Goal: Task Accomplishment & Management: Manage account settings

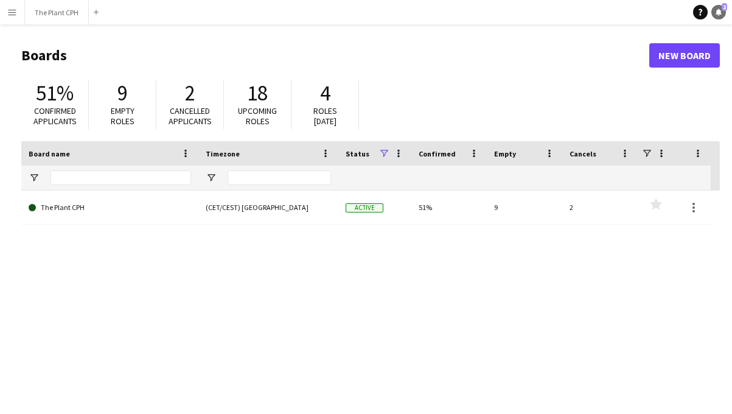
click at [721, 16] on link "Notifications 2" at bounding box center [718, 12] width 15 height 15
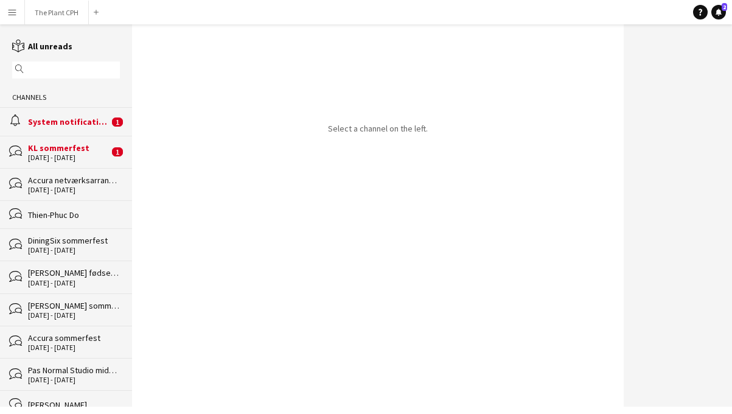
click at [57, 152] on div "KL sommerfest" at bounding box center [68, 147] width 81 height 11
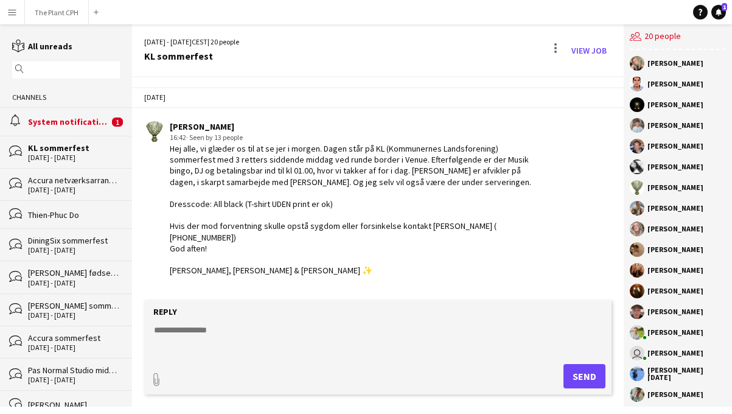
click at [72, 128] on div "alarm System notifications 1" at bounding box center [66, 121] width 132 height 28
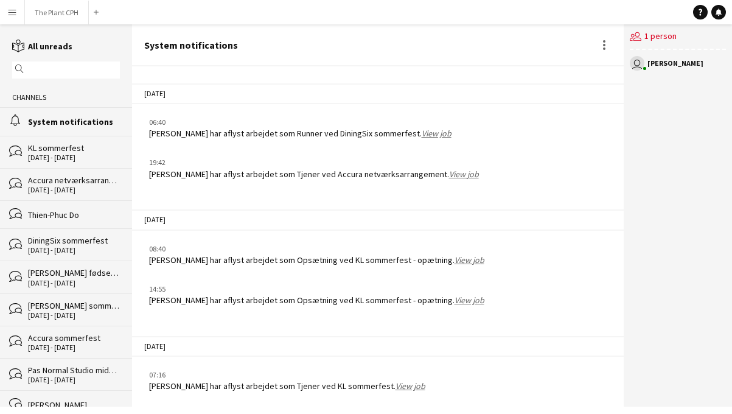
scroll to position [1235, 0]
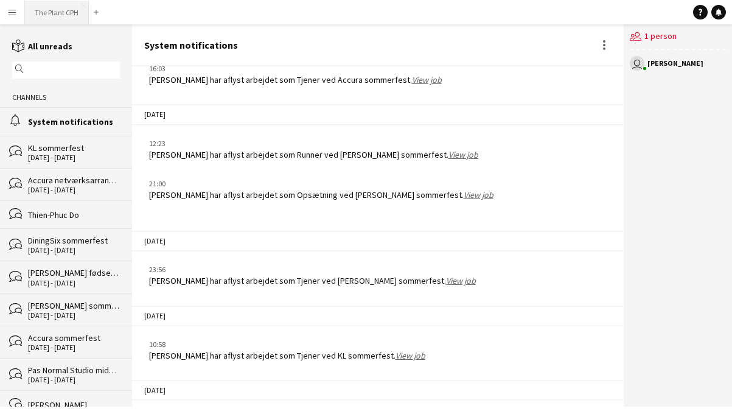
click at [61, 7] on button "The Plant CPH Close" at bounding box center [57, 13] width 64 height 24
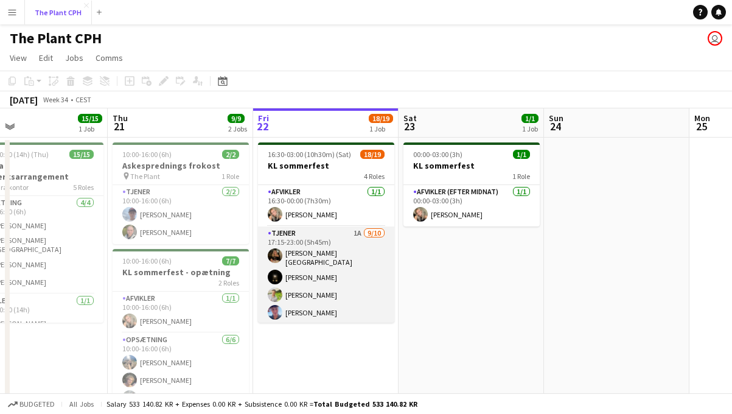
scroll to position [19, 0]
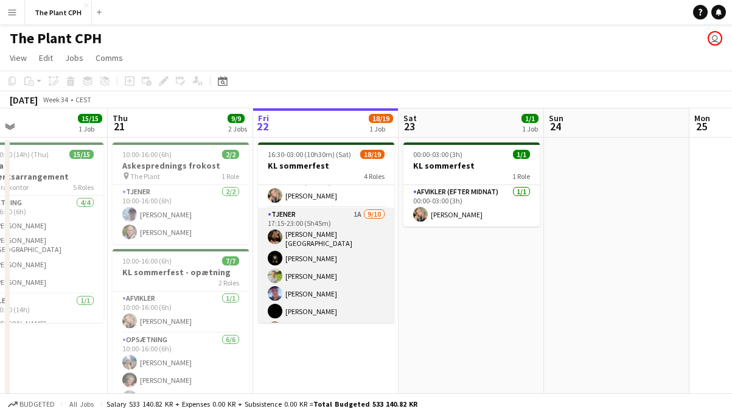
click at [367, 255] on app-card-role "Tjener 1A [DATE] 17:15-23:00 (5h45m) [PERSON_NAME]-[PERSON_NAME] [PERSON_NAME] …" at bounding box center [326, 309] width 136 height 204
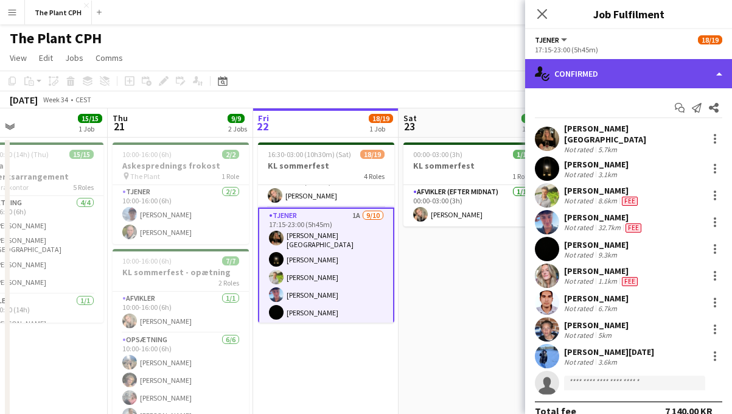
click at [604, 76] on div "single-neutral-actions-check-2 Confirmed" at bounding box center [628, 73] width 207 height 29
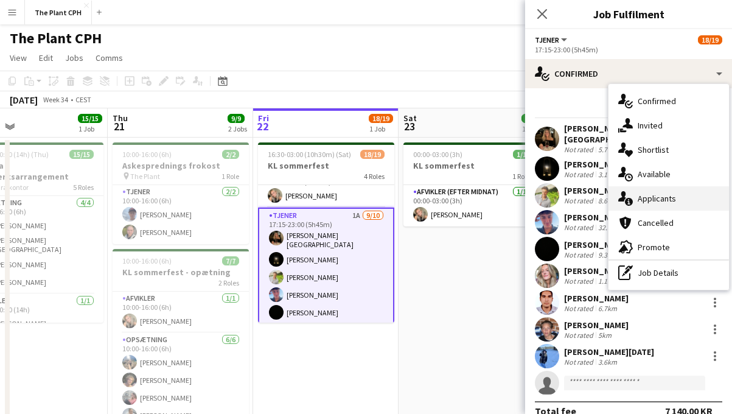
click at [645, 201] on div "single-neutral-actions-information Applicants" at bounding box center [668, 198] width 120 height 24
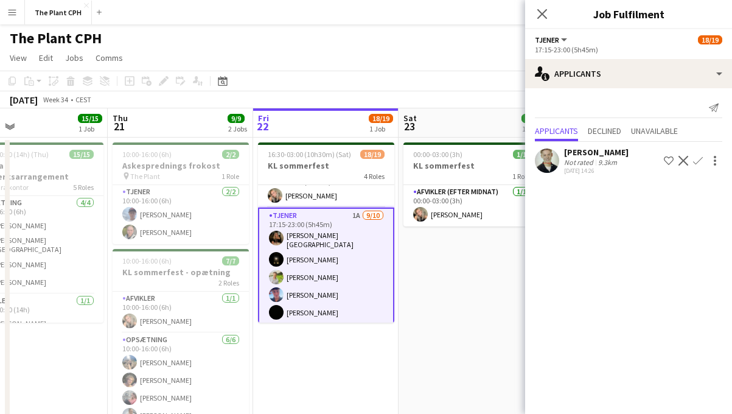
click at [470, 268] on app-date-cell "00:00-03:00 (3h) 1/1 KL sommerfest 1 Role Afvikler (efter midnat) [DATE] 00:00-…" at bounding box center [470, 301] width 145 height 328
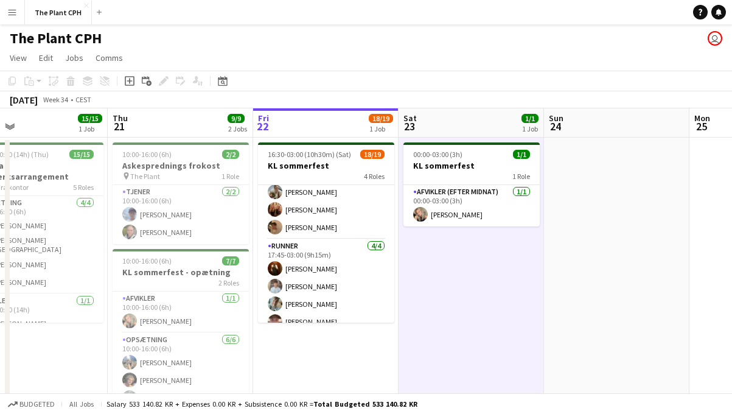
scroll to position [293, 0]
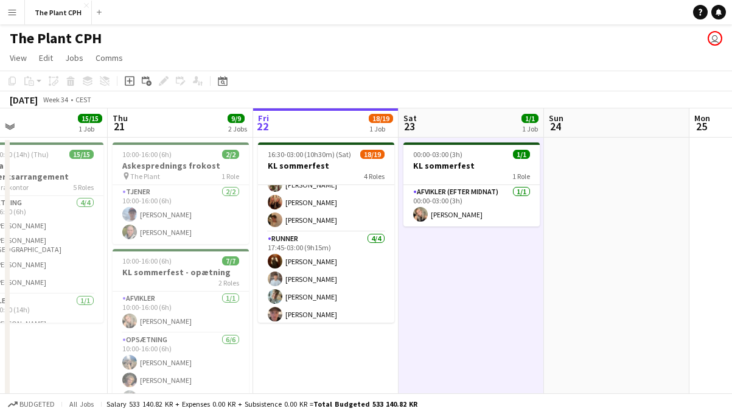
click at [340, 293] on app-card-role "Runner [DATE] 17:45-03:00 (9h15m) [PERSON_NAME] [PERSON_NAME] [PERSON_NAME] [PE…" at bounding box center [326, 279] width 136 height 94
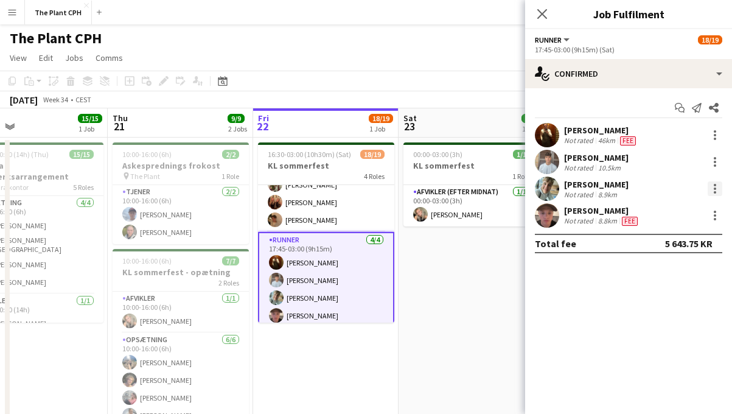
click at [718, 190] on div at bounding box center [715, 188] width 15 height 15
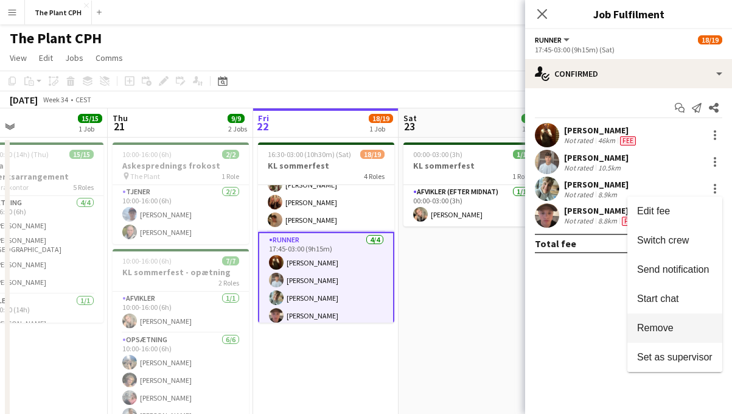
drag, startPoint x: 657, startPoint y: 313, endPoint x: 659, endPoint y: 331, distance: 18.3
click at [659, 332] on div "Edit fee Switch crew Send notification Start chat Remove Set as supervisor" at bounding box center [674, 284] width 95 height 175
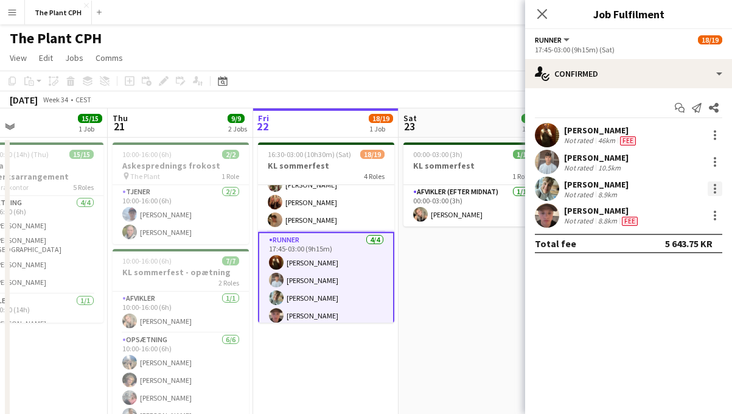
click at [720, 191] on div at bounding box center [715, 188] width 15 height 15
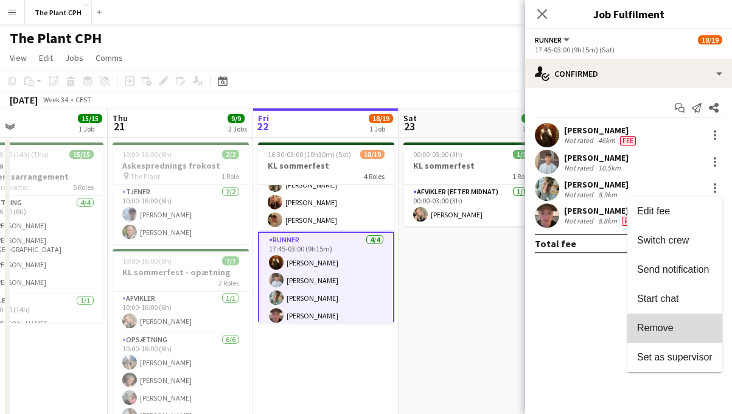
click at [684, 335] on button "Remove" at bounding box center [674, 327] width 95 height 29
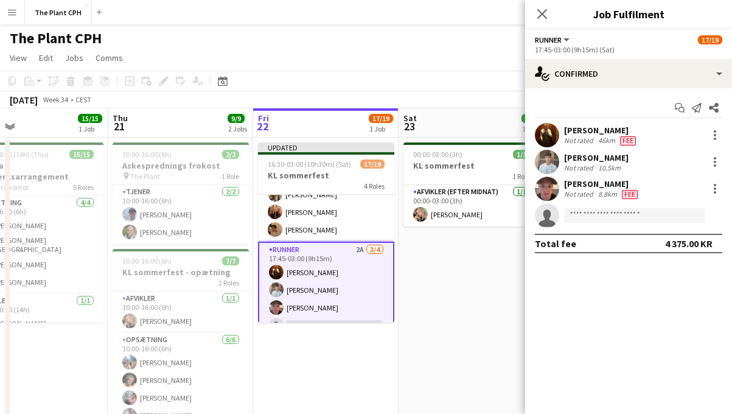
click at [377, 249] on app-card-role "Runner 2A [DATE] 17:45-03:00 (9h15m) [PERSON_NAME] [PERSON_NAME] [PERSON_NAME] …" at bounding box center [326, 290] width 136 height 97
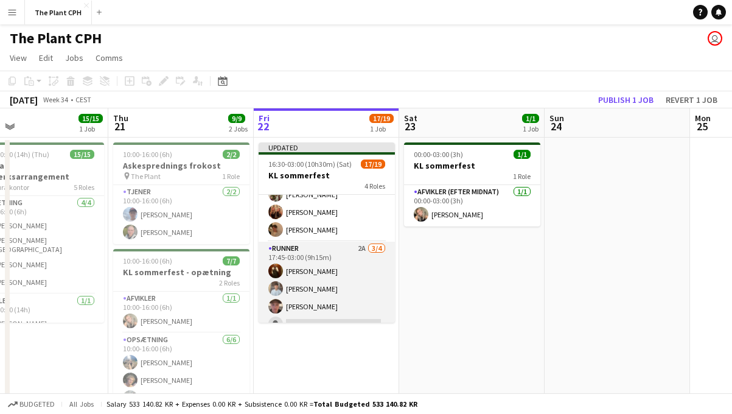
click at [377, 250] on app-card-role "Runner 2A [DATE] 17:45-03:00 (9h15m) [PERSON_NAME] [PERSON_NAME] [PERSON_NAME] …" at bounding box center [327, 289] width 136 height 94
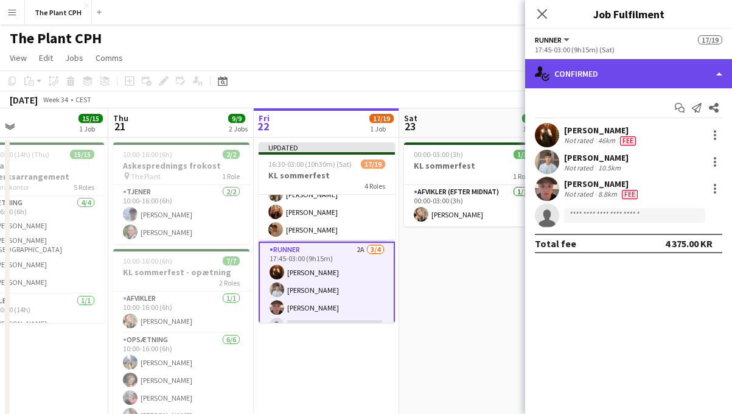
click at [571, 75] on div "single-neutral-actions-check-2 Confirmed" at bounding box center [628, 73] width 207 height 29
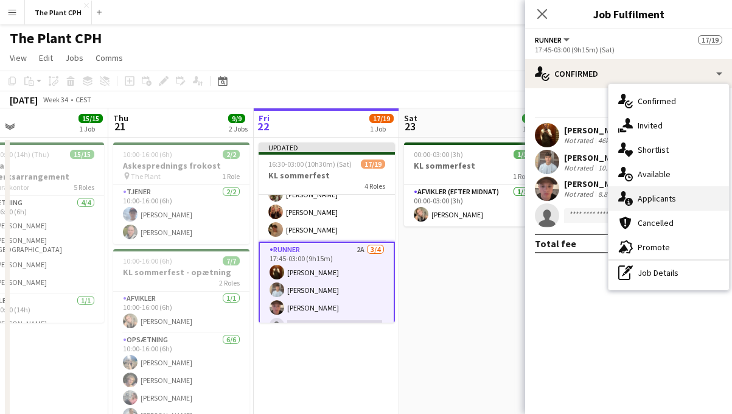
click at [633, 198] on div "single-neutral-actions-information Applicants" at bounding box center [668, 198] width 120 height 24
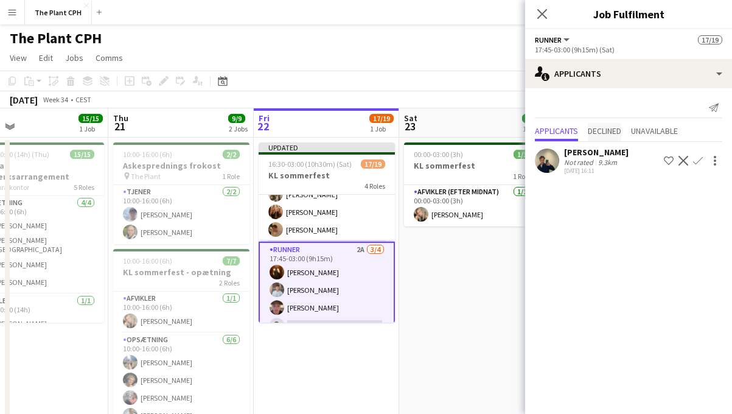
click at [605, 137] on span "Declined" at bounding box center [604, 132] width 33 height 18
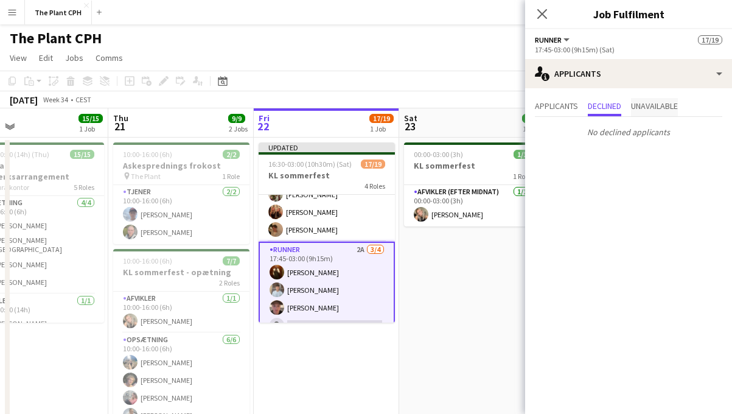
click at [658, 114] on span "Unavailable" at bounding box center [654, 107] width 47 height 18
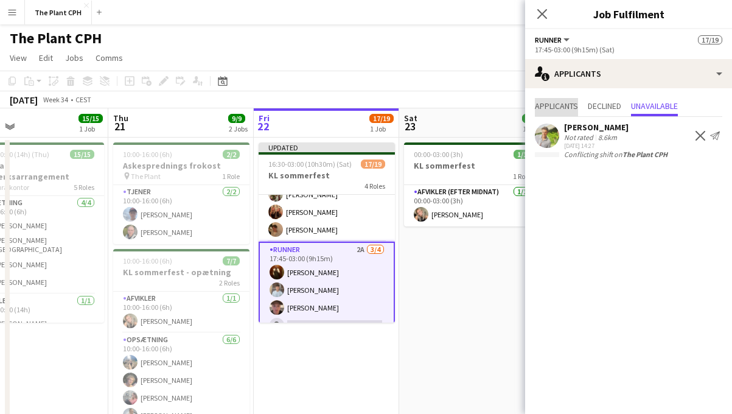
click at [555, 110] on span "Applicants" at bounding box center [556, 106] width 43 height 9
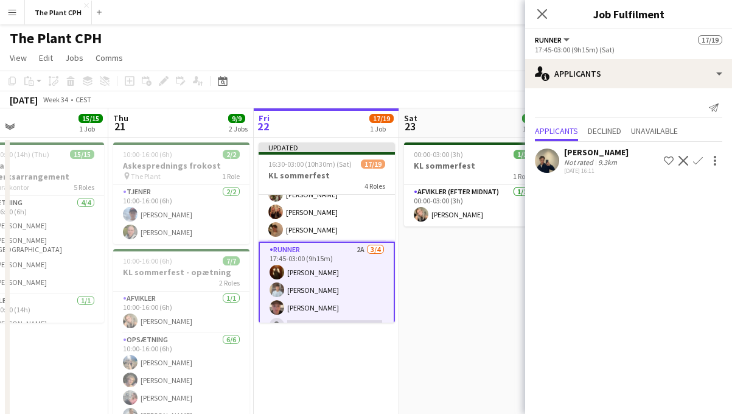
click at [447, 79] on app-toolbar "Copy Paste Paste Command V Paste with crew Command Shift V Paste linked Job [GE…" at bounding box center [366, 81] width 732 height 21
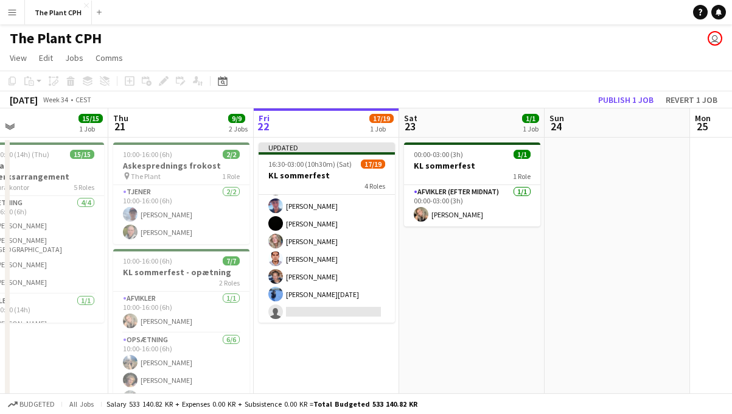
scroll to position [302, 0]
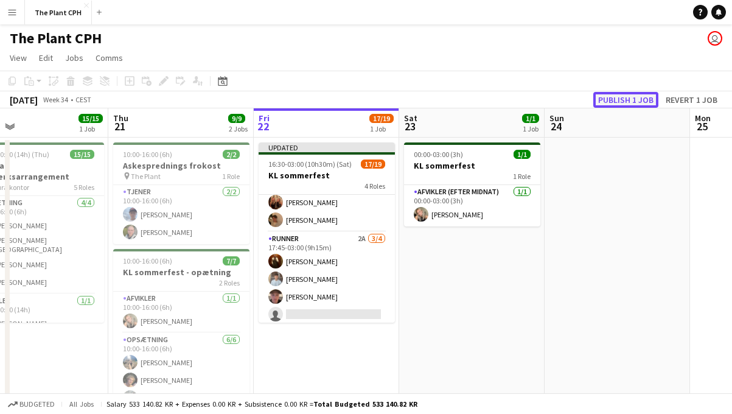
click at [603, 95] on button "Publish 1 job" at bounding box center [625, 100] width 65 height 16
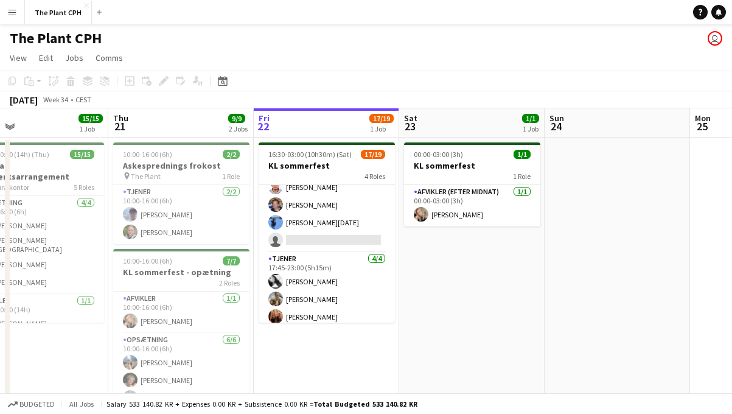
scroll to position [182, 0]
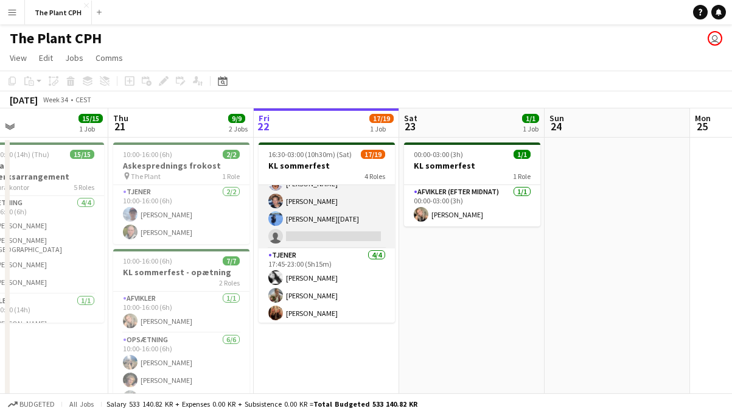
click at [327, 201] on app-card-role "Tjener 1A [DATE] 17:15-23:00 (5h45m) [PERSON_NAME]-[PERSON_NAME] [PERSON_NAME] …" at bounding box center [327, 146] width 136 height 204
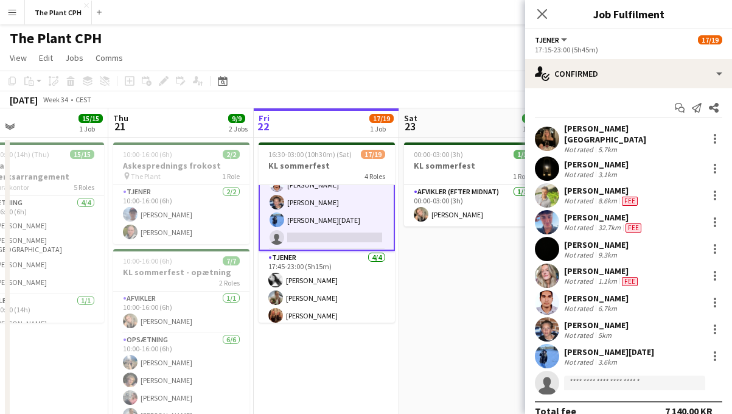
scroll to position [183, 0]
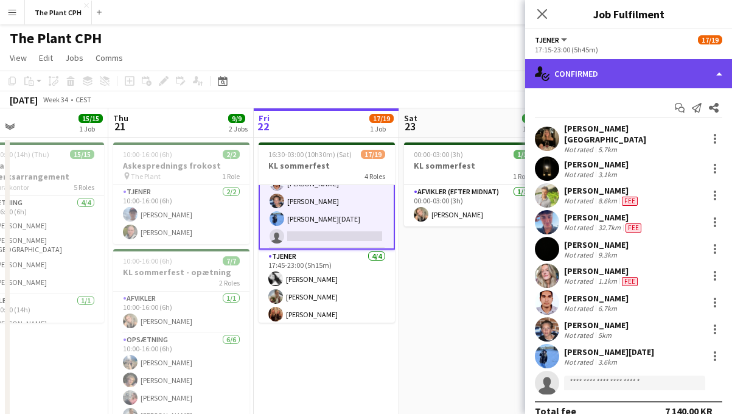
click at [639, 82] on div "single-neutral-actions-check-2 Confirmed" at bounding box center [628, 73] width 207 height 29
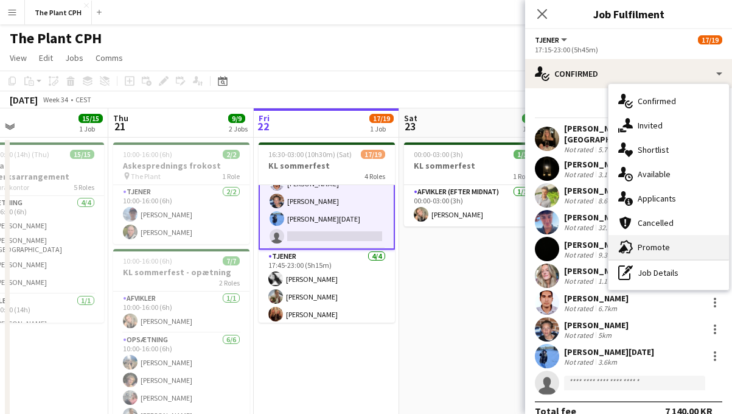
click at [644, 245] on div "advertising-megaphone Promote" at bounding box center [668, 247] width 120 height 24
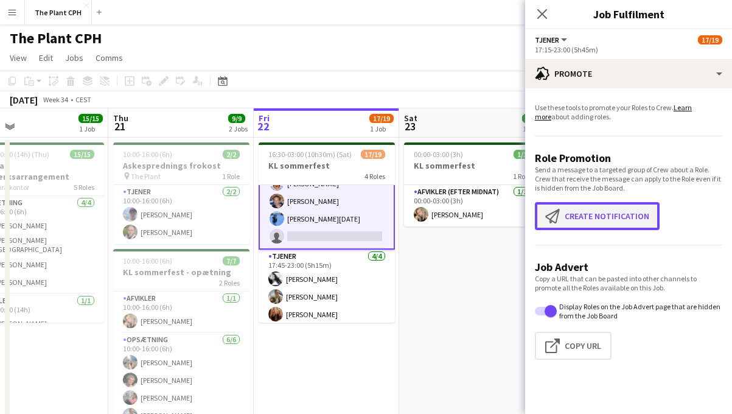
click at [603, 210] on button "Create notification Create notification" at bounding box center [597, 216] width 125 height 28
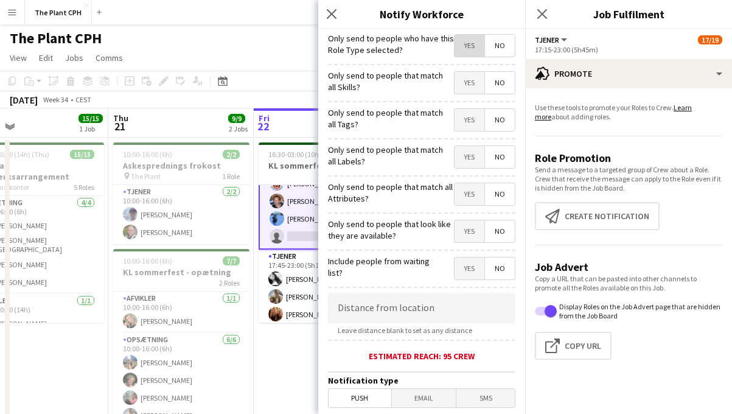
click at [466, 50] on span "Yes" at bounding box center [469, 46] width 30 height 22
click at [468, 81] on span "Yes" at bounding box center [469, 83] width 30 height 22
click at [468, 114] on span "Yes" at bounding box center [469, 120] width 30 height 22
click at [470, 170] on div "Yes No" at bounding box center [484, 157] width 61 height 25
click at [470, 156] on span "Yes" at bounding box center [469, 157] width 30 height 22
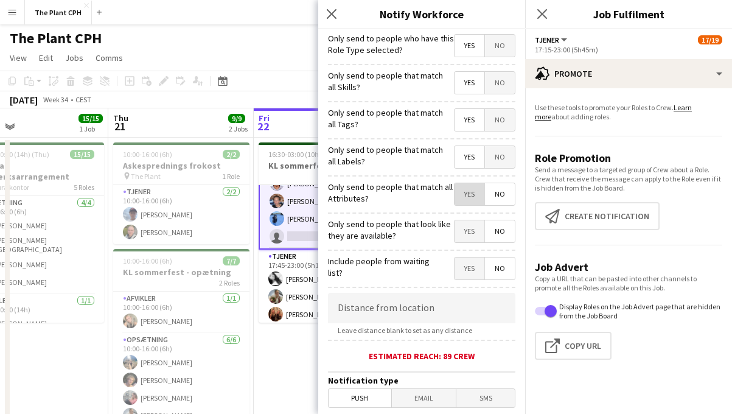
click at [473, 190] on span "Yes" at bounding box center [469, 194] width 30 height 22
click at [470, 223] on span "Yes" at bounding box center [469, 231] width 30 height 22
click at [470, 265] on span "Yes" at bounding box center [469, 268] width 30 height 22
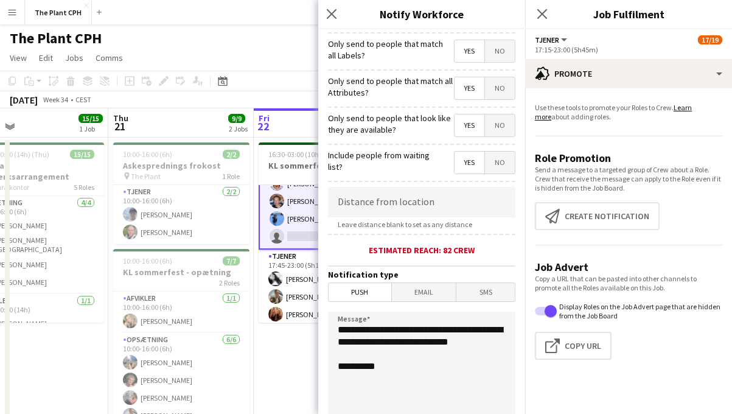
scroll to position [259, 0]
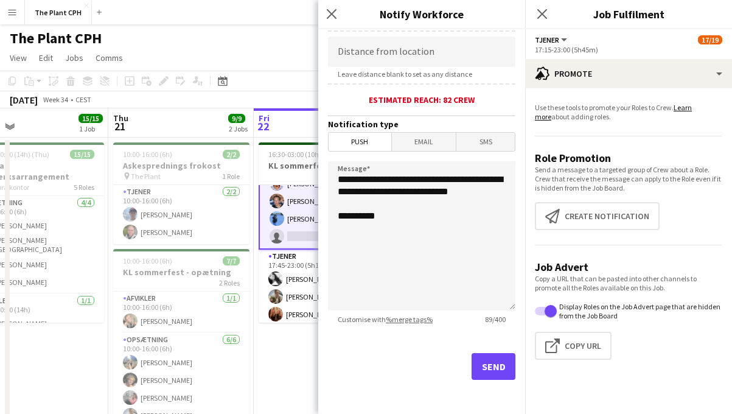
click at [423, 156] on form "**********" at bounding box center [421, 93] width 207 height 641
click at [423, 145] on span "Email" at bounding box center [424, 142] width 64 height 18
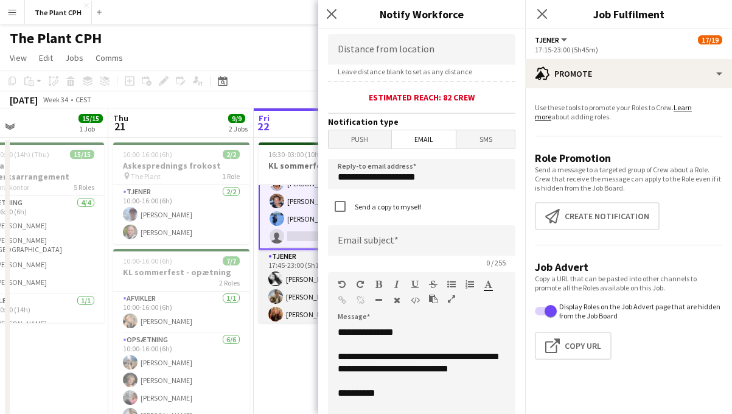
click at [287, 290] on app-card-role "Tjener [DATE] 17:45-23:00 (5h15m) [PERSON_NAME] [PERSON_NAME] [PERSON_NAME] [PE…" at bounding box center [327, 296] width 136 height 94
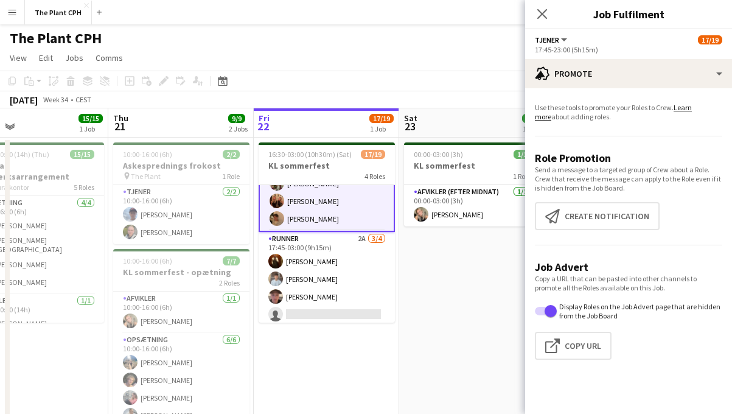
click at [304, 283] on app-card-role "Runner 2A [DATE] 17:45-03:00 (9h15m) [PERSON_NAME] [PERSON_NAME] [PERSON_NAME] …" at bounding box center [327, 279] width 136 height 94
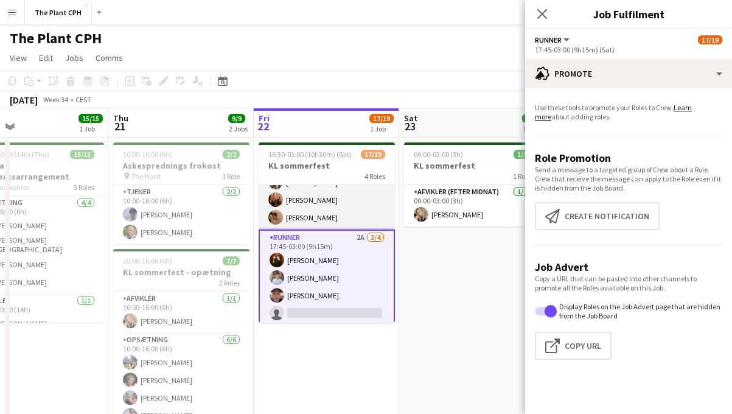
scroll to position [294, 0]
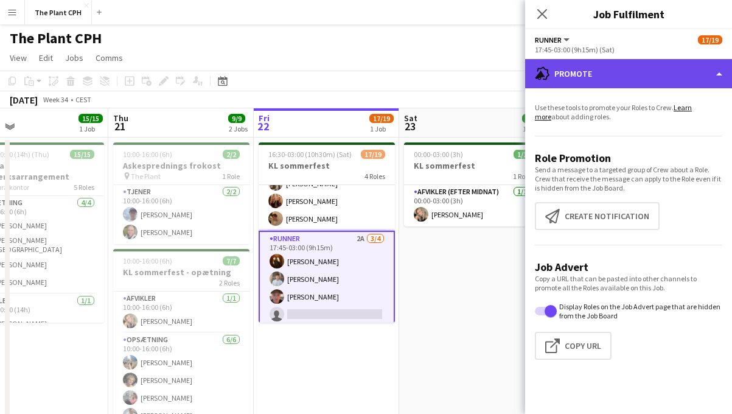
click at [582, 69] on div "advertising-megaphone Promote" at bounding box center [628, 73] width 207 height 29
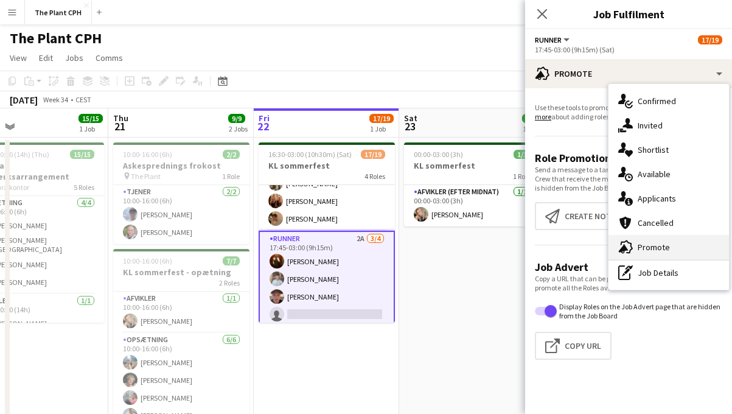
click at [656, 236] on div "advertising-megaphone Promote" at bounding box center [668, 247] width 120 height 24
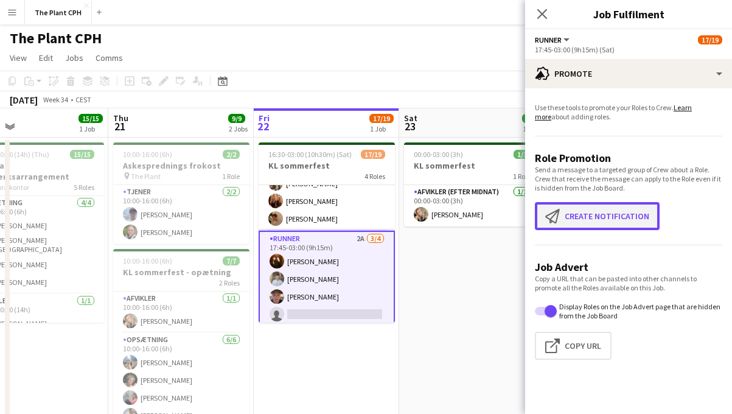
click at [603, 215] on button "Create notification Create notification" at bounding box center [597, 216] width 125 height 28
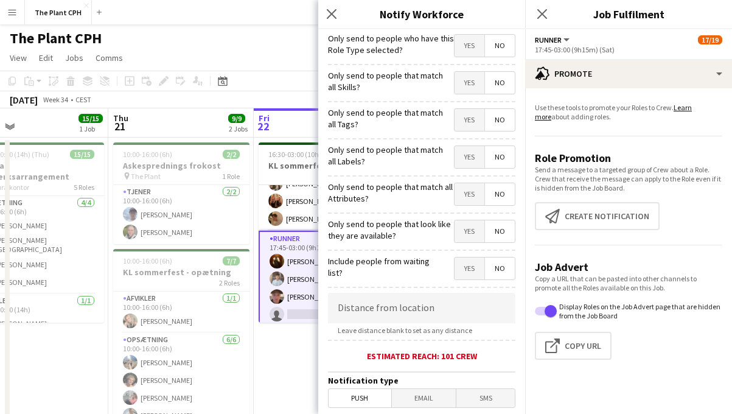
click at [468, 263] on span "Yes" at bounding box center [469, 268] width 30 height 22
click at [467, 234] on span "Yes" at bounding box center [469, 231] width 30 height 22
click at [466, 193] on span "Yes" at bounding box center [469, 194] width 30 height 22
click at [467, 145] on div "Only send to people that match all Labels? Yes No" at bounding box center [421, 156] width 187 height 30
click at [468, 155] on span "Yes" at bounding box center [469, 157] width 30 height 22
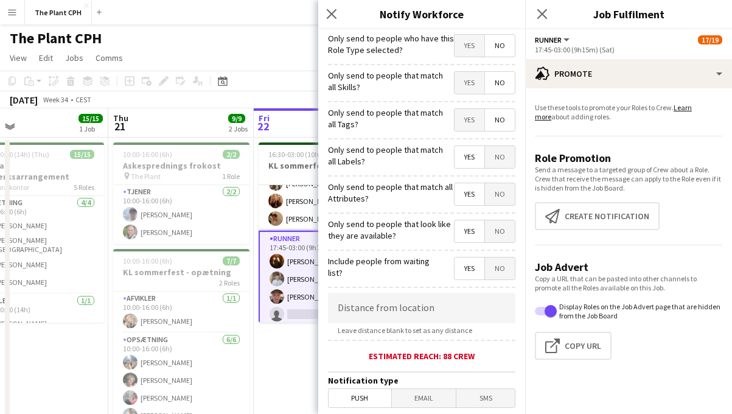
click at [467, 121] on span "Yes" at bounding box center [469, 120] width 30 height 22
click at [465, 88] on span "Yes" at bounding box center [469, 83] width 30 height 22
click at [470, 46] on span "Yes" at bounding box center [469, 46] width 30 height 22
click at [335, 17] on icon "Close pop-in" at bounding box center [331, 14] width 12 height 12
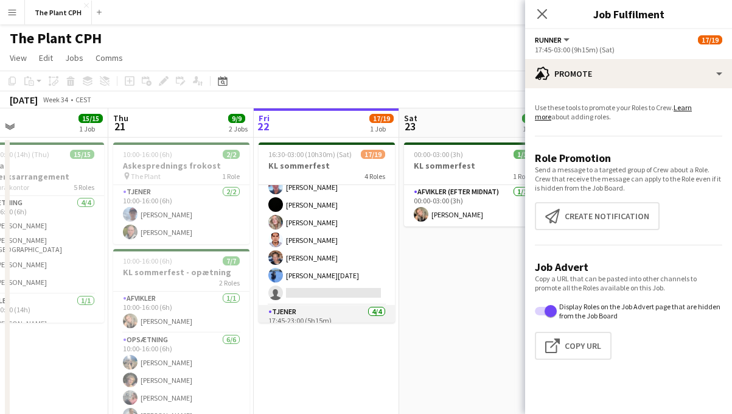
click at [336, 235] on app-card-role "Tjener 1A [DATE] 17:15-23:00 (5h45m) [PERSON_NAME]-[PERSON_NAME] [PERSON_NAME] …" at bounding box center [327, 203] width 136 height 204
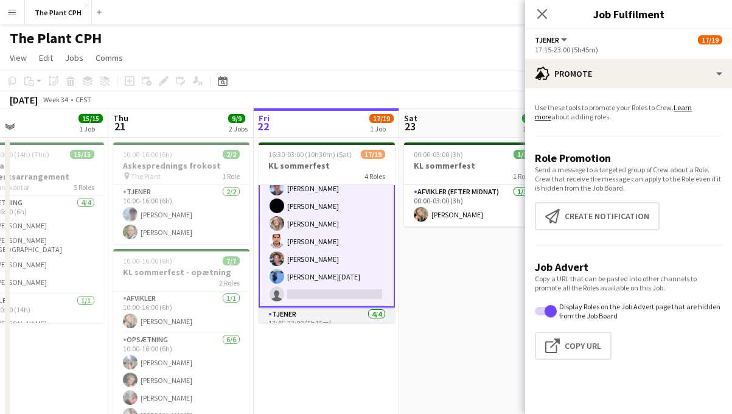
scroll to position [127, 0]
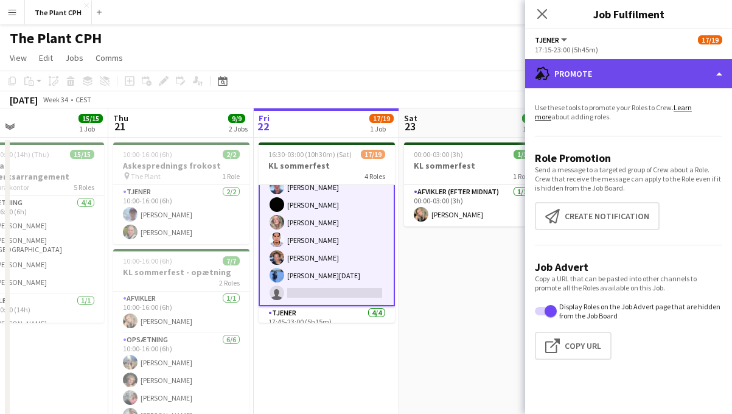
click at [582, 60] on div "advertising-megaphone Promote" at bounding box center [628, 73] width 207 height 29
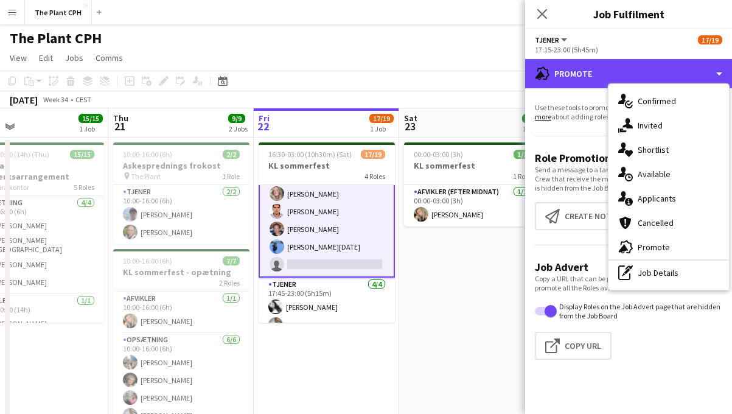
scroll to position [0, 0]
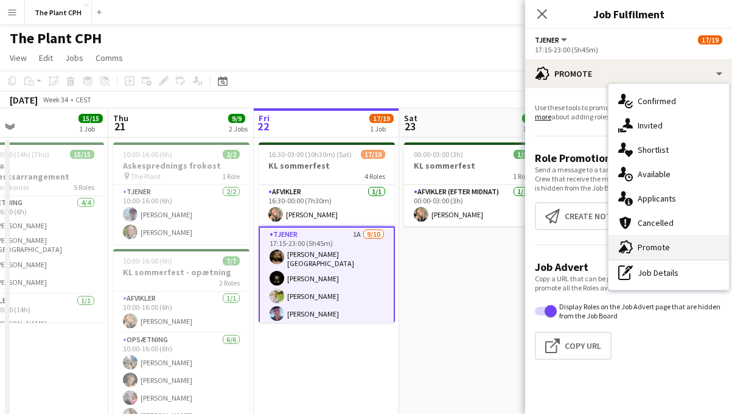
click at [663, 250] on div "advertising-megaphone Promote" at bounding box center [668, 247] width 120 height 24
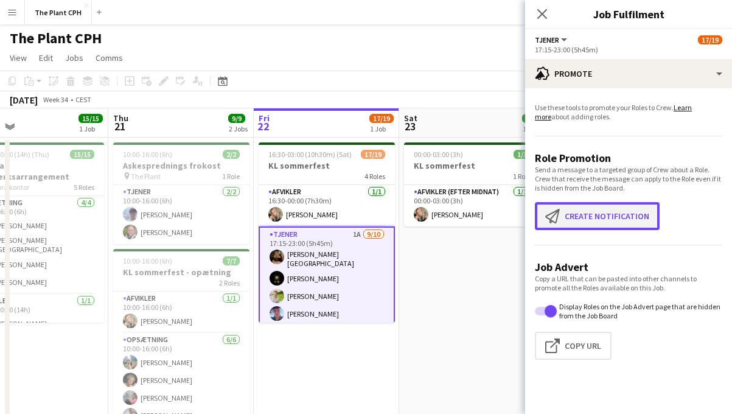
click at [597, 216] on button "Create notification Create notification" at bounding box center [597, 216] width 125 height 28
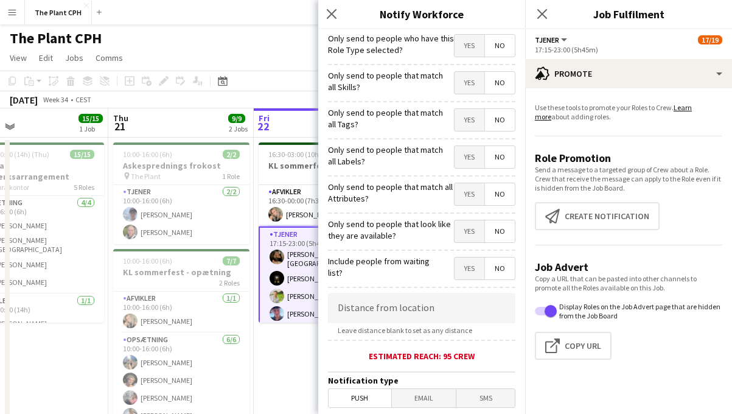
click at [472, 58] on div "Yes No" at bounding box center [484, 46] width 61 height 25
click at [472, 52] on span "Yes" at bounding box center [469, 46] width 30 height 22
click at [471, 64] on hr at bounding box center [421, 64] width 187 height 1
click at [471, 71] on div "Only send to people that match all Skills? Yes No" at bounding box center [421, 81] width 187 height 30
click at [471, 72] on span "Yes" at bounding box center [469, 83] width 30 height 22
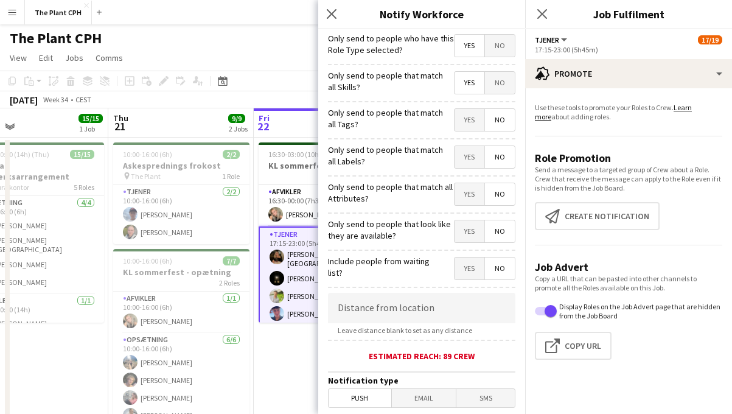
click at [468, 108] on div "Only send to people that match all Tags? Yes No" at bounding box center [421, 118] width 187 height 30
click at [468, 115] on span "Yes" at bounding box center [469, 120] width 30 height 22
click at [469, 168] on span "Yes" at bounding box center [469, 157] width 30 height 22
click at [466, 187] on span "Yes" at bounding box center [469, 194] width 30 height 22
click at [466, 228] on span "Yes" at bounding box center [469, 231] width 30 height 22
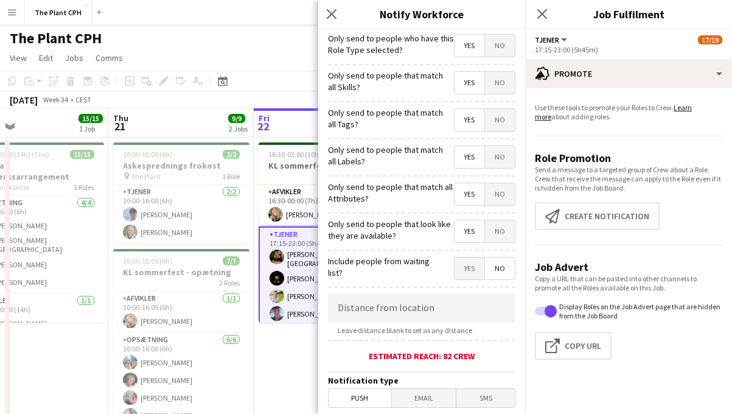
click at [468, 271] on span "Yes" at bounding box center [469, 268] width 30 height 22
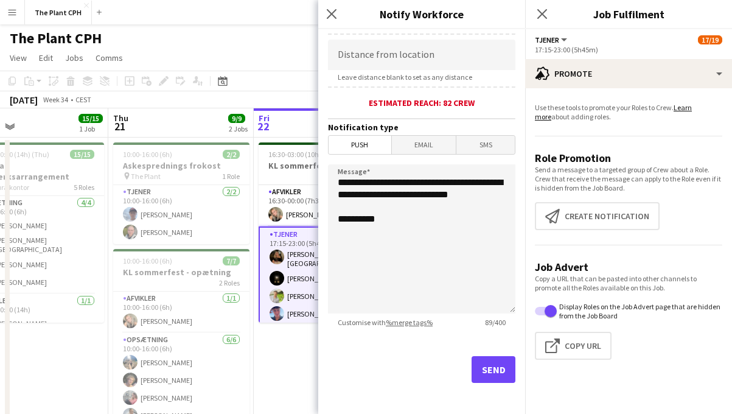
scroll to position [254, 0]
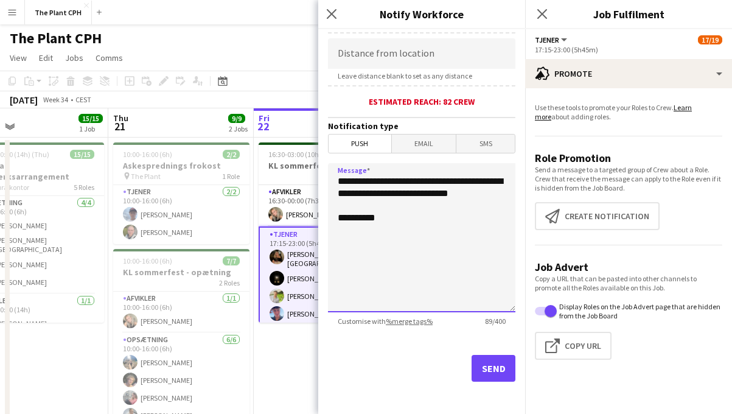
click at [423, 232] on textarea "**********" at bounding box center [421, 237] width 187 height 149
click at [427, 143] on span "Email" at bounding box center [424, 143] width 64 height 18
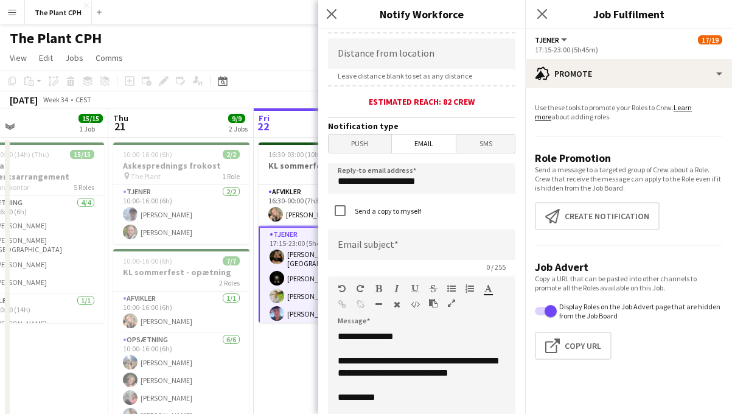
click at [350, 148] on span "Push" at bounding box center [360, 143] width 63 height 18
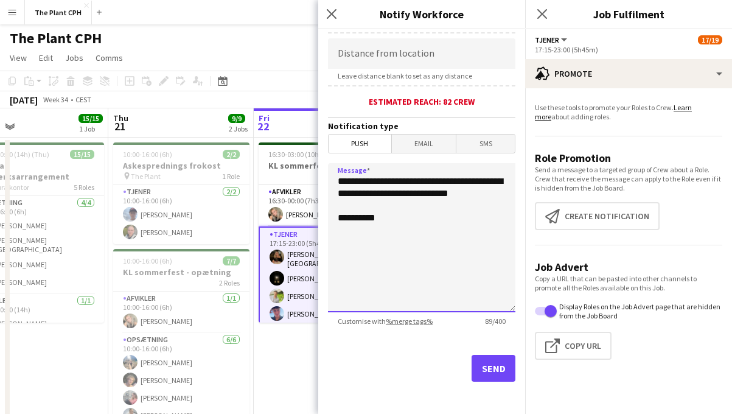
drag, startPoint x: 409, startPoint y: 236, endPoint x: 341, endPoint y: 179, distance: 88.6
click at [341, 179] on textarea "**********" at bounding box center [421, 237] width 187 height 149
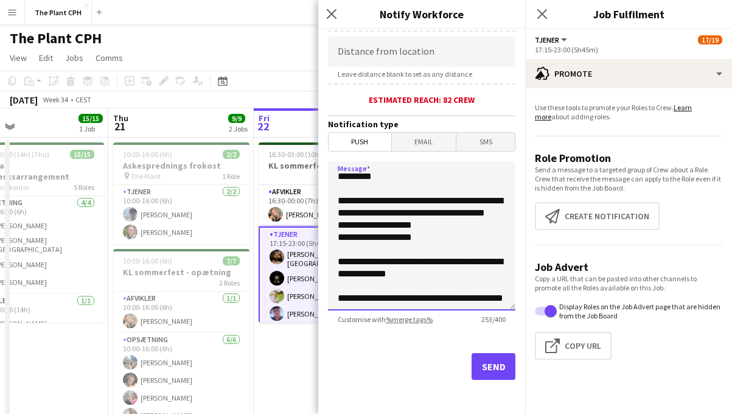
scroll to position [2, 0]
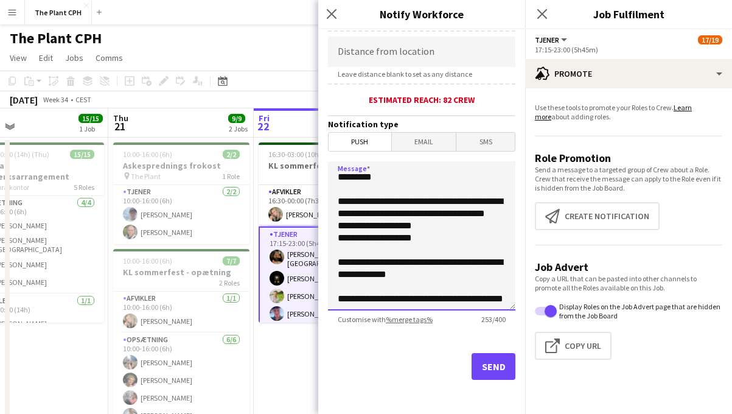
click at [384, 301] on textarea "**********" at bounding box center [421, 235] width 187 height 149
click at [509, 293] on textarea "**********" at bounding box center [421, 235] width 187 height 149
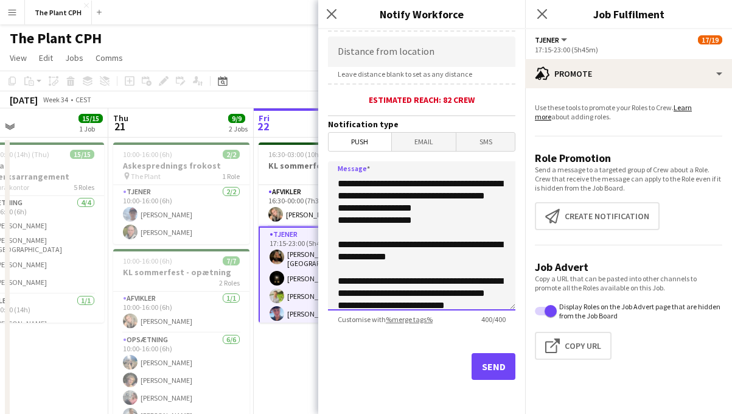
scroll to position [18, 0]
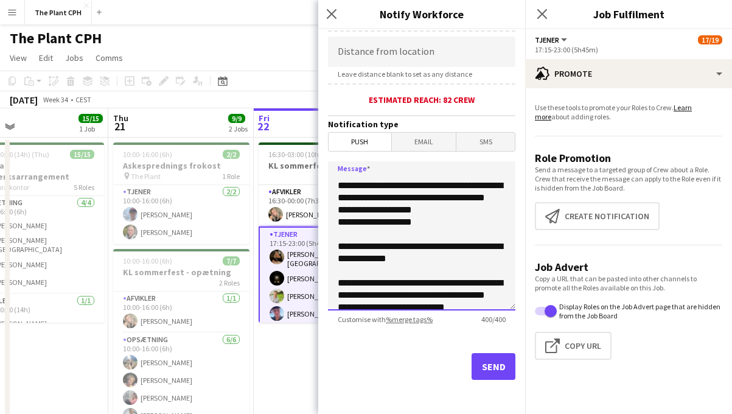
click at [346, 259] on textarea "**********" at bounding box center [421, 235] width 187 height 149
click at [456, 261] on textarea "**********" at bounding box center [421, 235] width 187 height 149
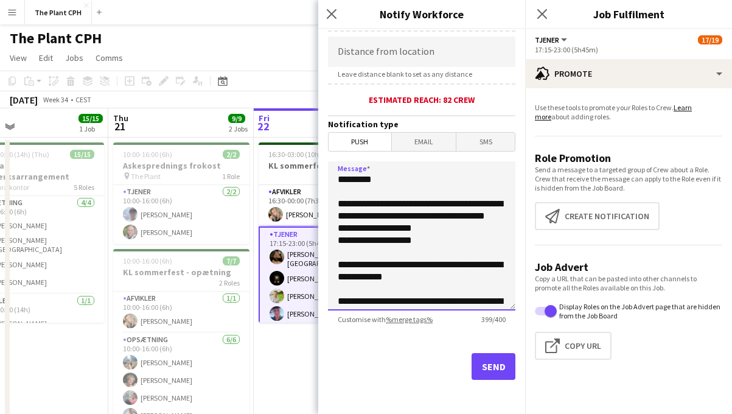
click at [487, 206] on textarea "**********" at bounding box center [421, 235] width 187 height 149
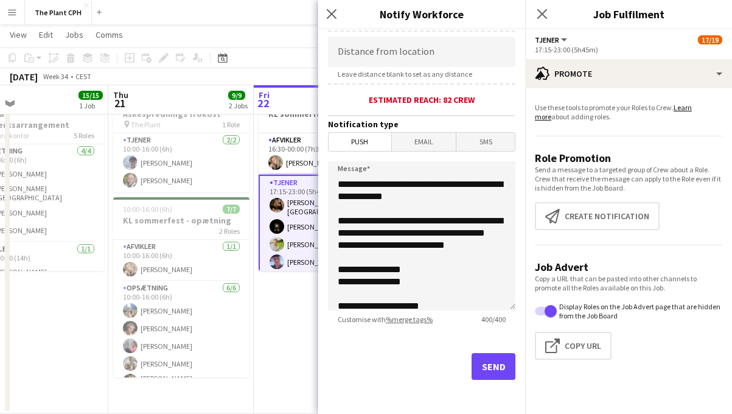
scroll to position [81, 0]
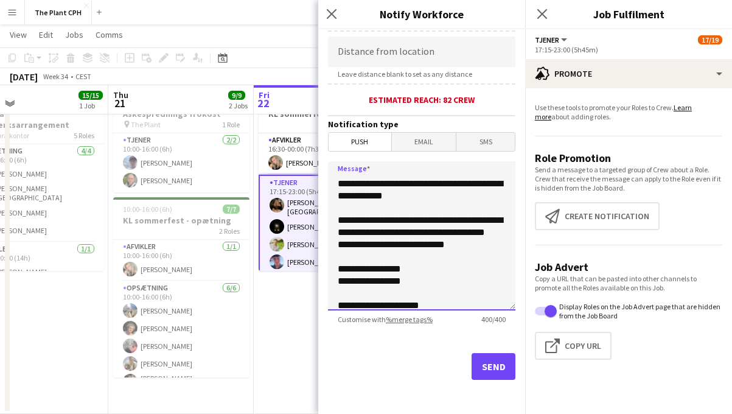
click at [352, 259] on textarea "**********" at bounding box center [421, 235] width 187 height 149
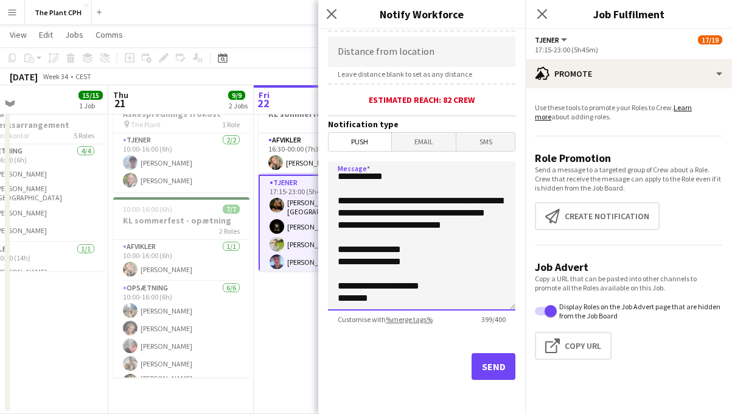
scroll to position [107, 0]
click at [454, 230] on textarea "**********" at bounding box center [421, 235] width 187 height 149
click at [482, 219] on textarea "**********" at bounding box center [421, 235] width 187 height 149
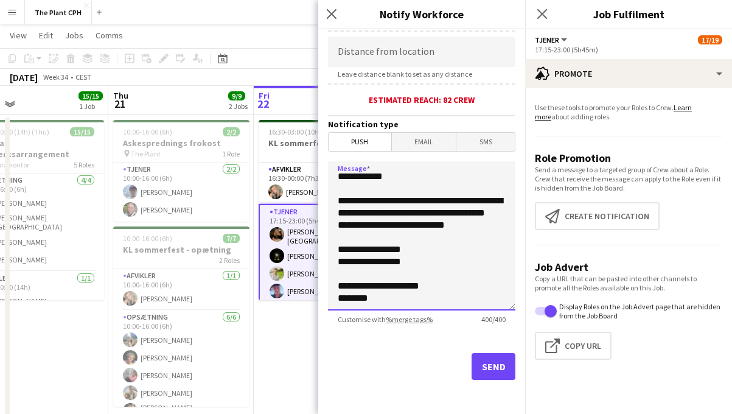
scroll to position [106, 0]
type textarea "**********"
click at [501, 373] on button "Send" at bounding box center [493, 366] width 44 height 27
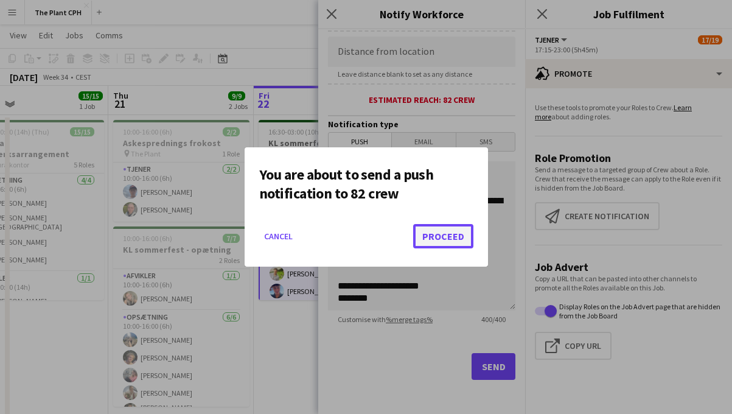
click at [468, 243] on button "Proceed" at bounding box center [443, 236] width 60 height 24
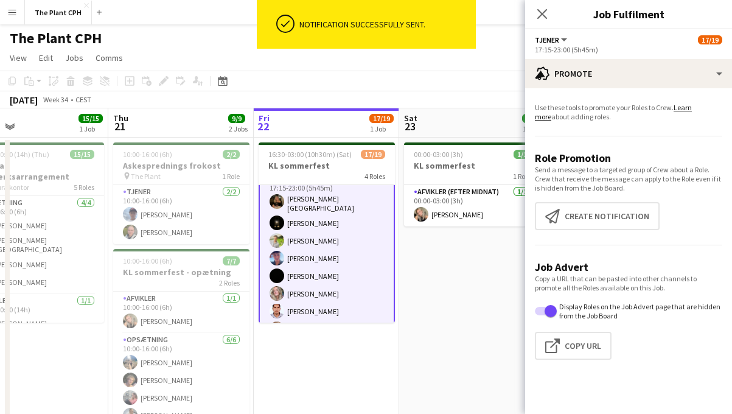
scroll to position [57, 0]
click at [347, 254] on app-card-role "Tjener 1A [DATE] 17:15-23:00 (5h45m) [PERSON_NAME]-[PERSON_NAME] [PERSON_NAME] …" at bounding box center [327, 273] width 136 height 206
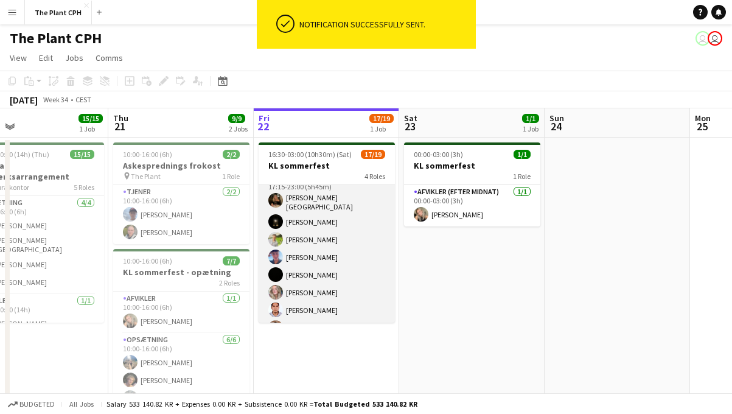
click at [347, 254] on app-card-role "Tjener 1A [DATE] 17:15-23:00 (5h45m) [PERSON_NAME]-[PERSON_NAME] [PERSON_NAME] …" at bounding box center [327, 273] width 136 height 204
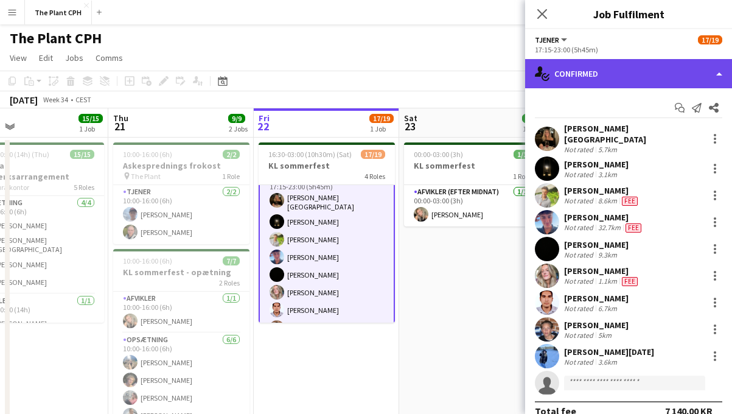
click at [673, 79] on div "single-neutral-actions-check-2 Confirmed" at bounding box center [628, 73] width 207 height 29
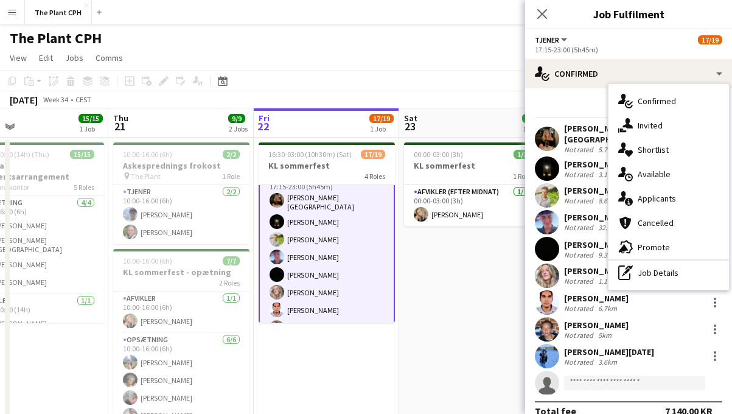
click at [663, 193] on div "single-neutral-actions-information Applicants" at bounding box center [668, 198] width 120 height 24
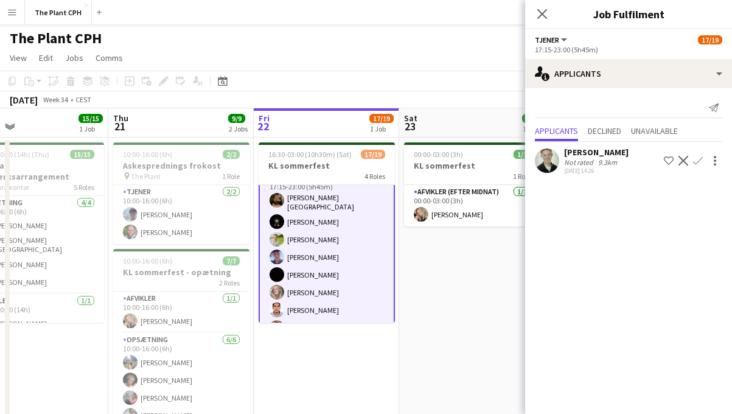
click at [607, 169] on div "[DATE] 14:26" at bounding box center [596, 171] width 64 height 8
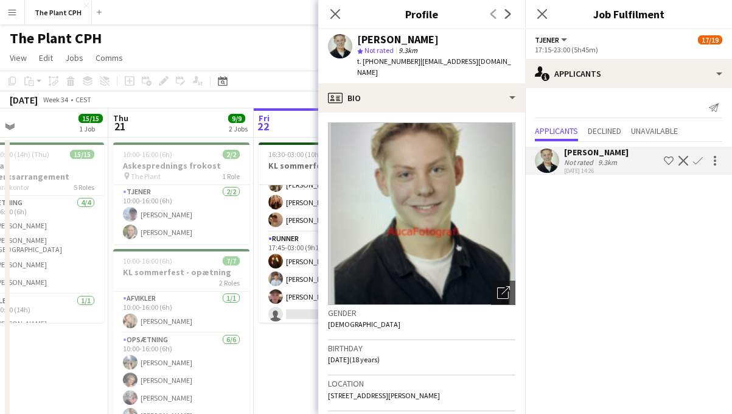
scroll to position [41, 0]
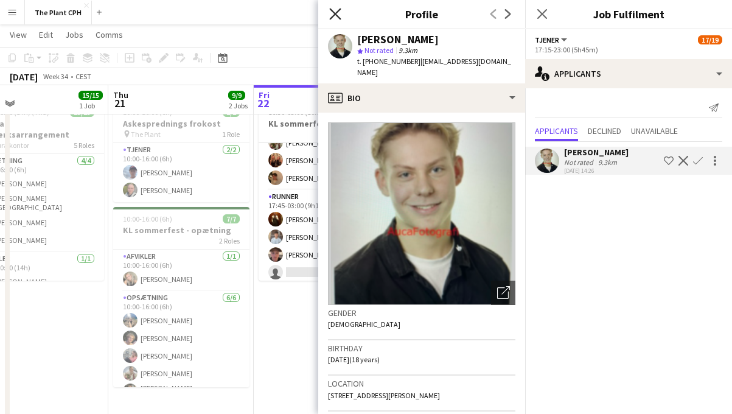
click at [339, 15] on icon "Close pop-in" at bounding box center [335, 14] width 12 height 12
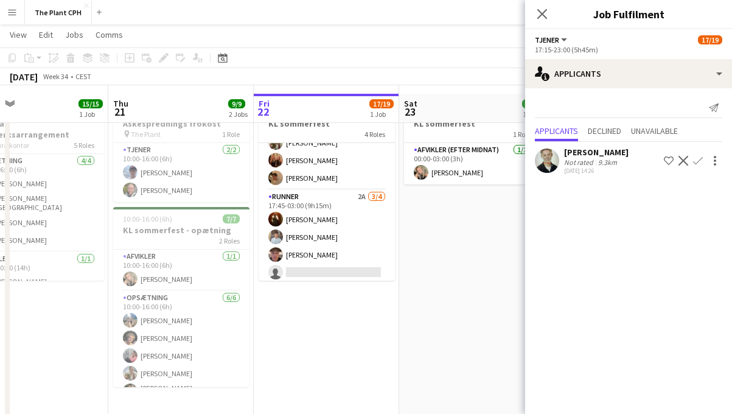
scroll to position [49, 0]
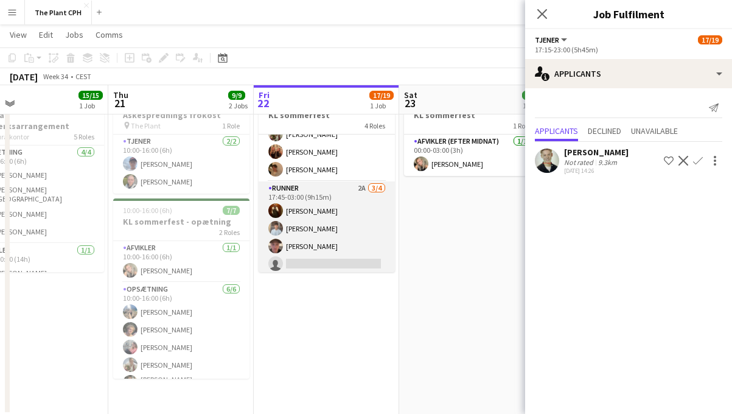
click at [357, 202] on app-card-role "Runner 2A [DATE] 17:45-03:00 (9h15m) [PERSON_NAME] [PERSON_NAME] [PERSON_NAME] …" at bounding box center [327, 228] width 136 height 94
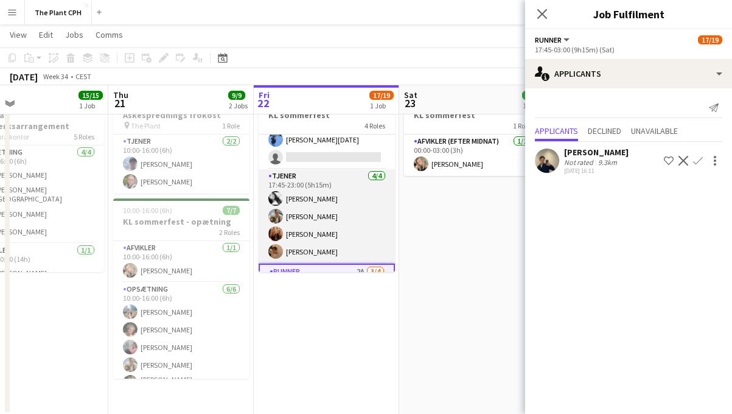
scroll to position [203, 0]
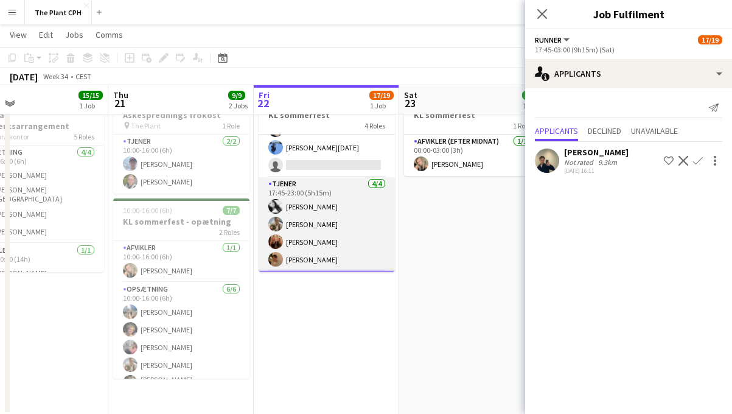
click at [355, 198] on app-card-role "Tjener [DATE] 17:45-23:00 (5h15m) [PERSON_NAME] [PERSON_NAME] [PERSON_NAME] [PE…" at bounding box center [327, 224] width 136 height 94
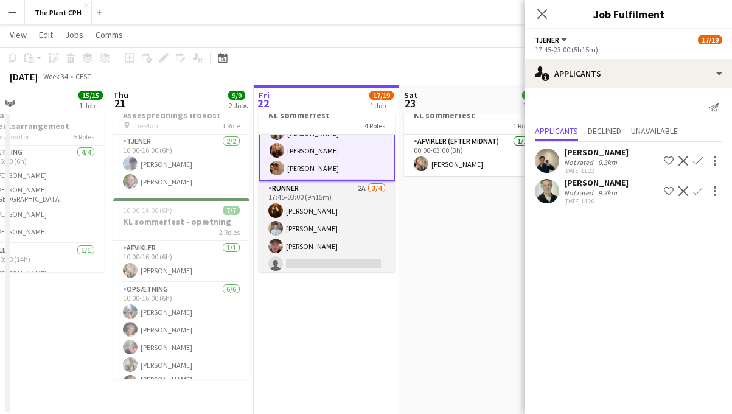
click at [346, 240] on app-card-role "Runner 2A [DATE] 17:45-03:00 (9h15m) [PERSON_NAME] [PERSON_NAME] [PERSON_NAME] …" at bounding box center [327, 228] width 136 height 94
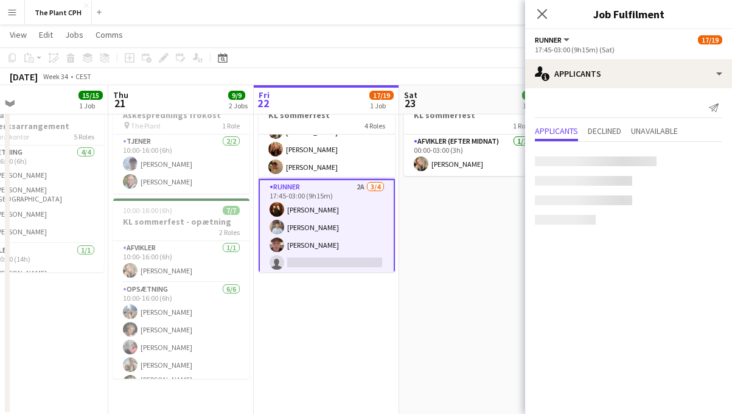
scroll to position [294, 0]
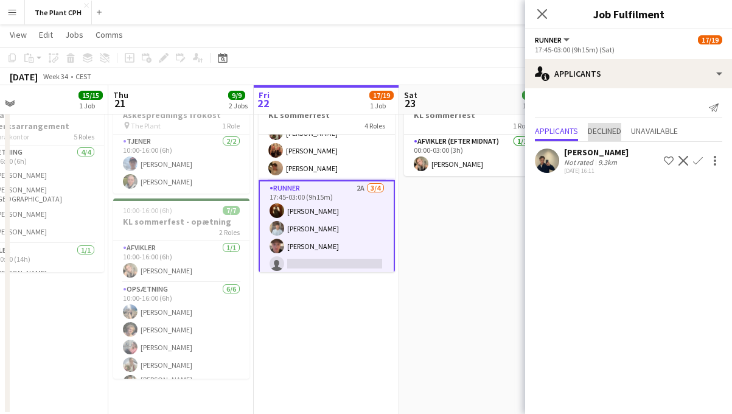
click at [619, 127] on span "Declined" at bounding box center [604, 131] width 33 height 9
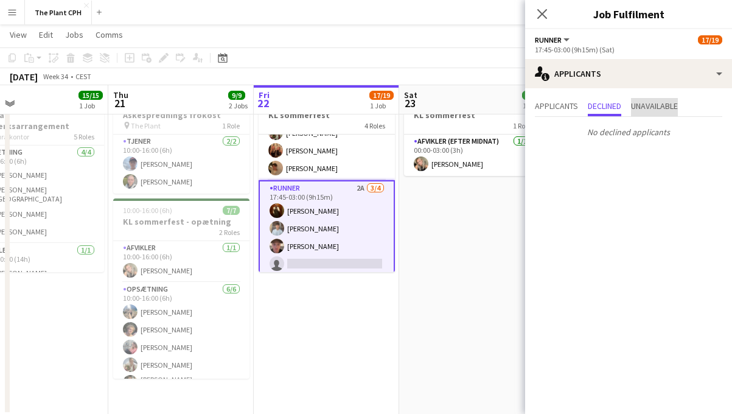
click at [663, 112] on span "Unavailable" at bounding box center [654, 107] width 47 height 18
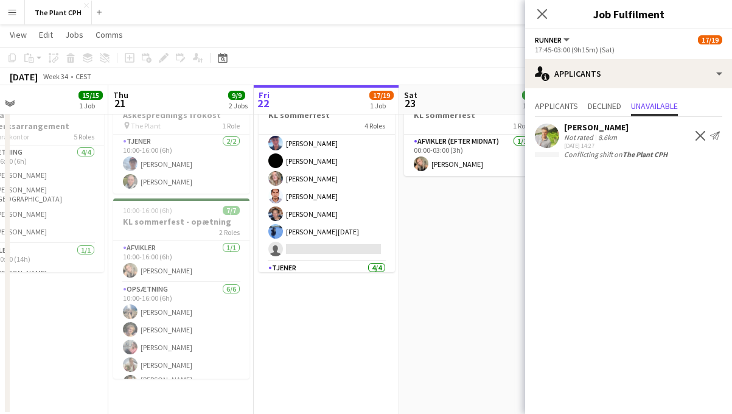
scroll to position [0, 0]
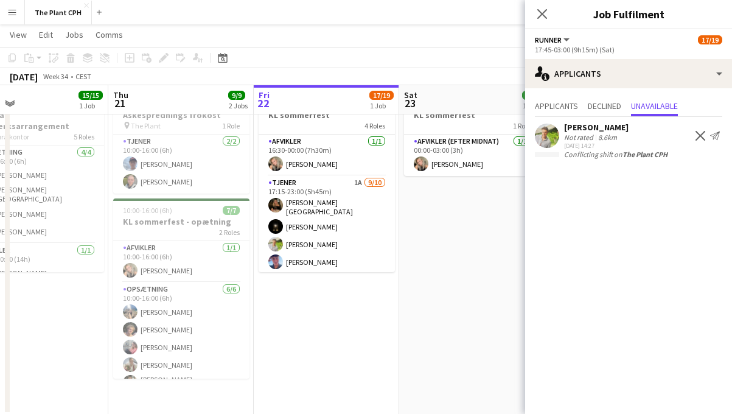
click at [426, 220] on app-date-cell "00:00-03:00 (3h) 1/1 KL sommerfest 1 Role Afvikler (efter midnat) [DATE] 00:00-…" at bounding box center [471, 251] width 145 height 328
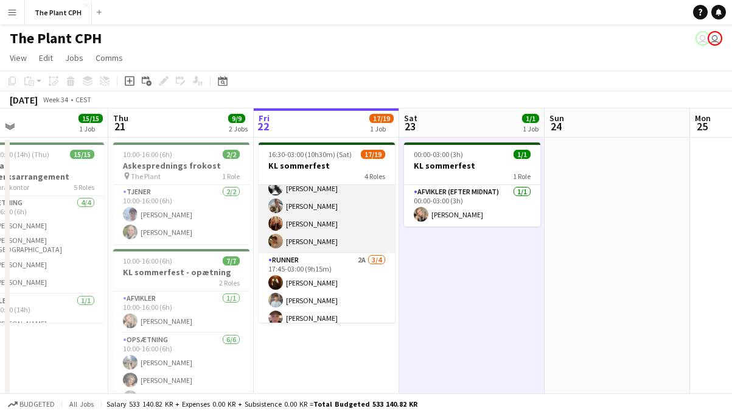
scroll to position [285, 0]
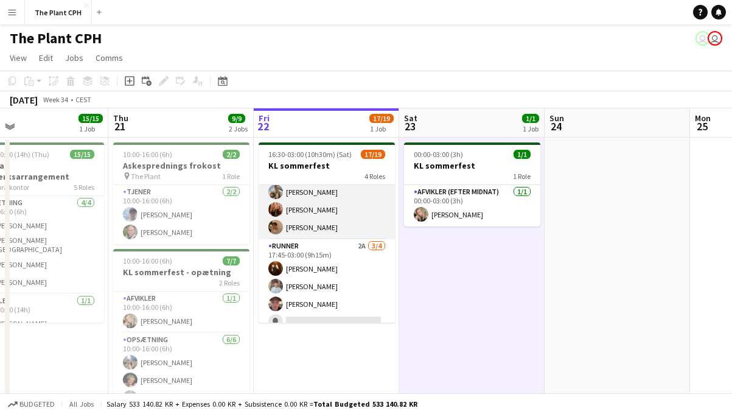
click at [361, 256] on app-card-role "Runner 2A [DATE] 17:45-03:00 (9h15m) [PERSON_NAME] [PERSON_NAME] [PERSON_NAME] …" at bounding box center [327, 286] width 136 height 94
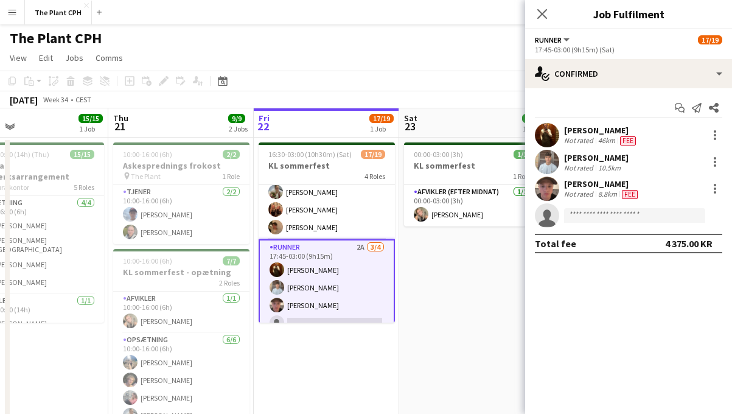
click at [597, 137] on div "46km" at bounding box center [607, 141] width 22 height 10
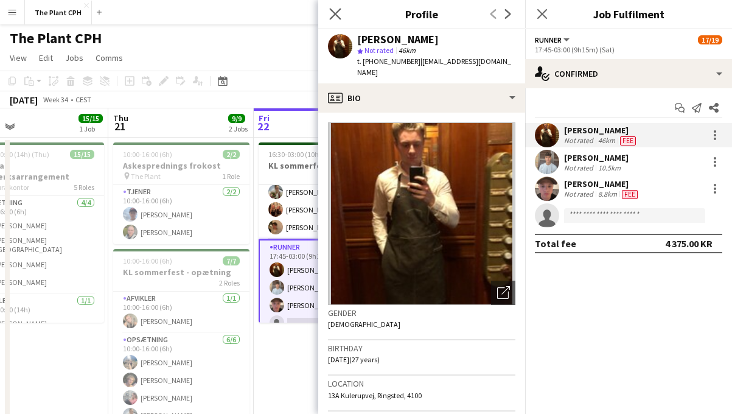
click at [332, 7] on app-icon "Close pop-in" at bounding box center [336, 14] width 18 height 18
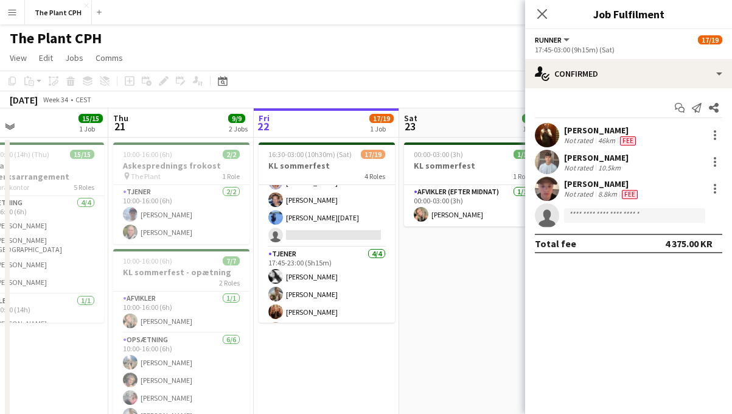
scroll to position [181, 0]
click at [403, 279] on app-date-cell "00:00-03:00 (3h) 1/1 KL sommerfest 1 Role Afvikler (efter midnat) [DATE] 00:00-…" at bounding box center [471, 301] width 145 height 328
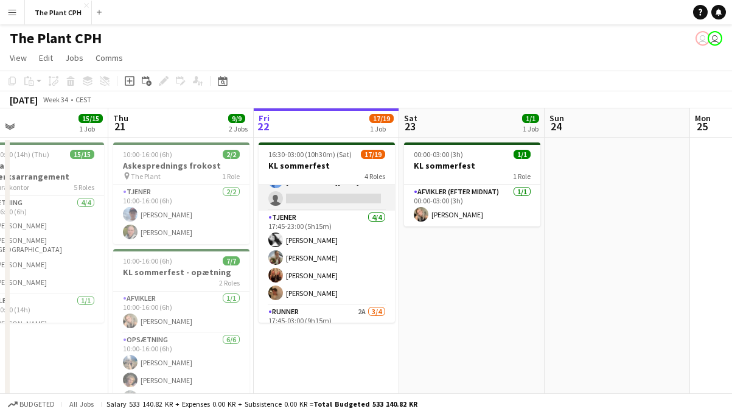
scroll to position [293, 0]
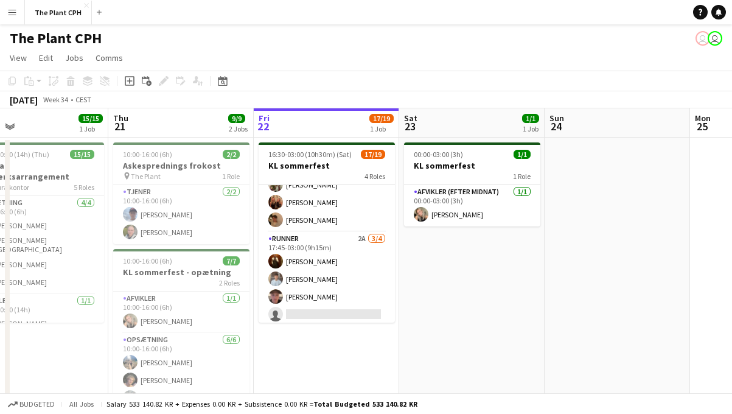
click at [367, 263] on app-card-role "Runner 2A [DATE] 17:45-03:00 (9h15m) [PERSON_NAME] [PERSON_NAME] [PERSON_NAME] …" at bounding box center [327, 279] width 136 height 94
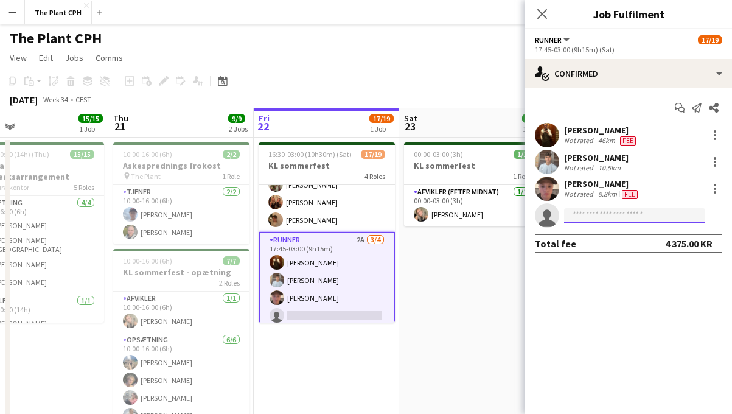
click at [608, 210] on input at bounding box center [634, 215] width 141 height 15
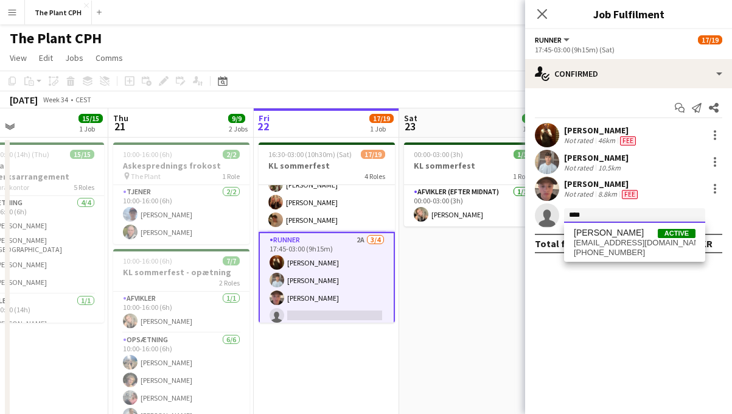
type input "****"
click at [610, 238] on span "[EMAIL_ADDRESS][DOMAIN_NAME]" at bounding box center [635, 243] width 122 height 10
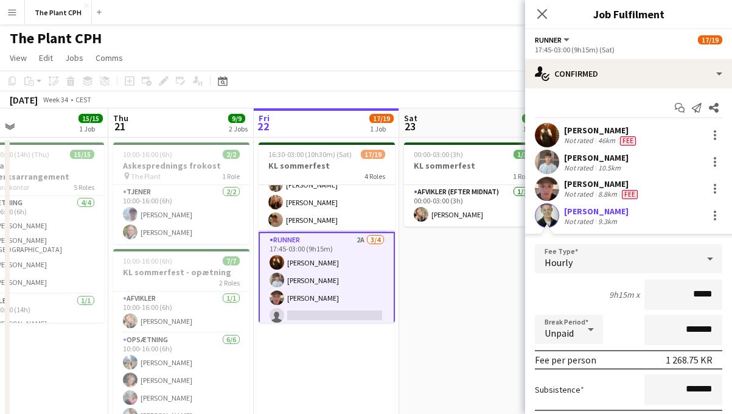
type input "****"
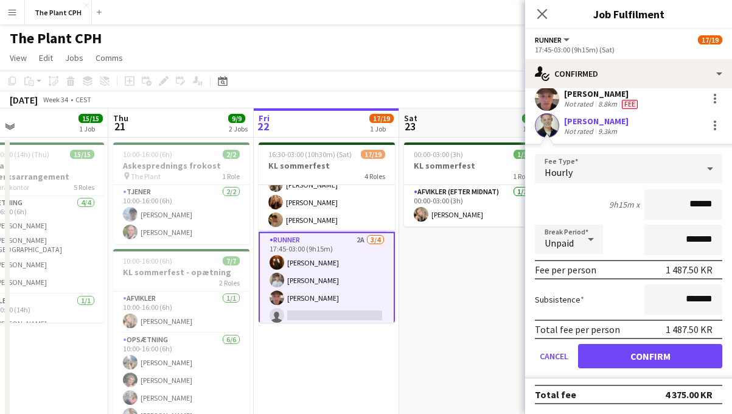
type input "******"
click at [657, 347] on button "Confirm" at bounding box center [650, 356] width 144 height 24
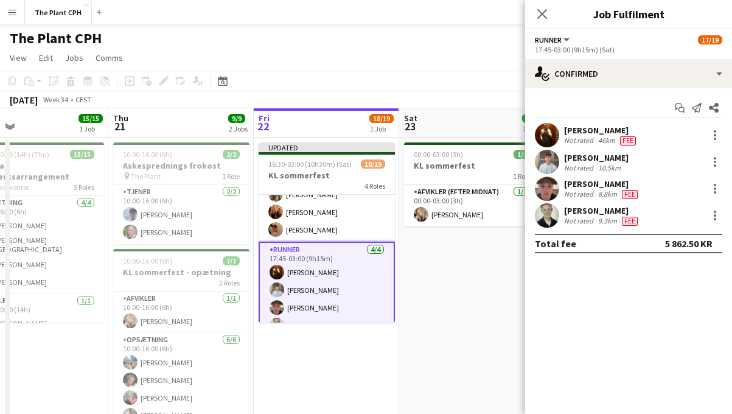
scroll to position [0, 0]
click at [450, 83] on app-toolbar "Copy Paste Paste Command V Paste with crew Command Shift V Paste linked Job [GE…" at bounding box center [366, 81] width 732 height 21
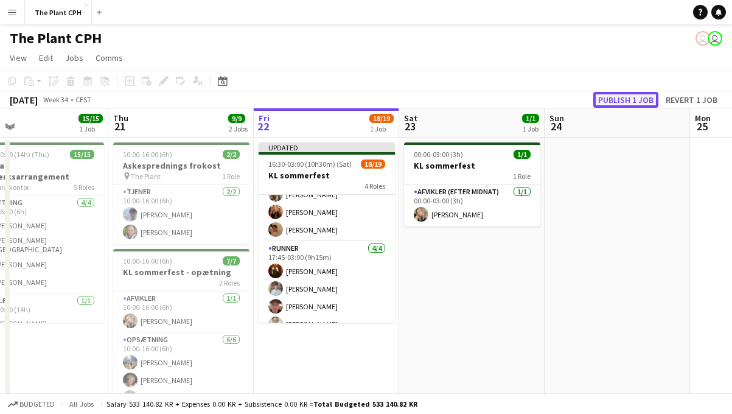
click at [614, 100] on button "Publish 1 job" at bounding box center [625, 100] width 65 height 16
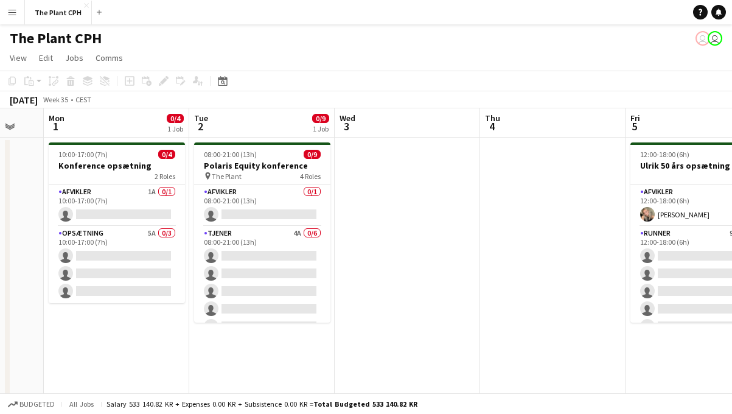
scroll to position [0, 329]
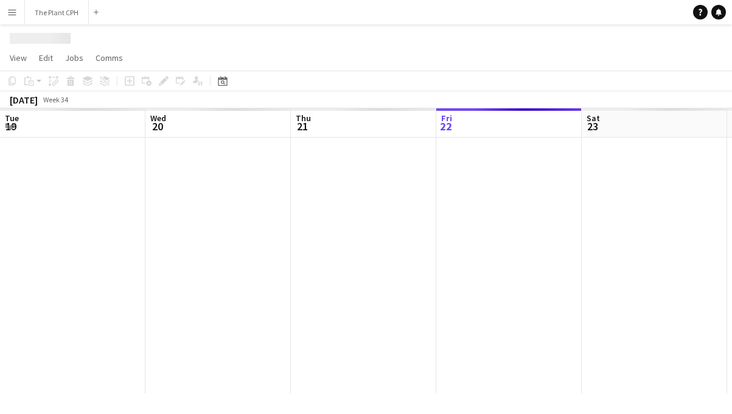
scroll to position [0, 291]
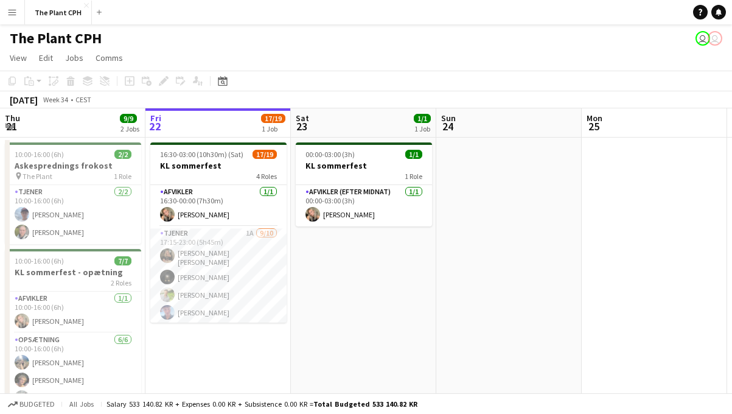
click at [14, 21] on button "Menu" at bounding box center [12, 12] width 24 height 24
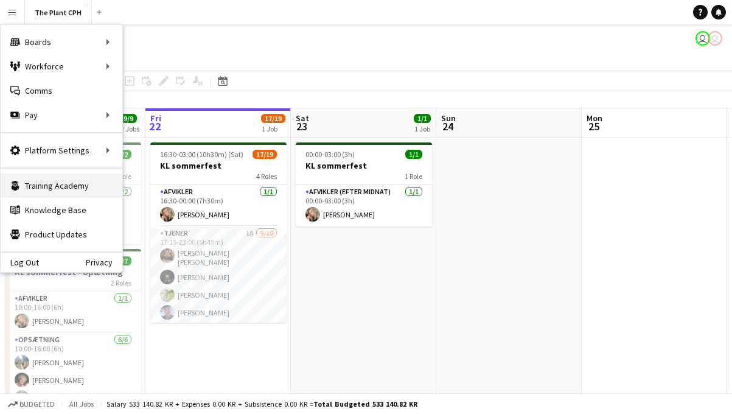
click at [72, 177] on link "Training Academy Training Academy" at bounding box center [62, 185] width 122 height 24
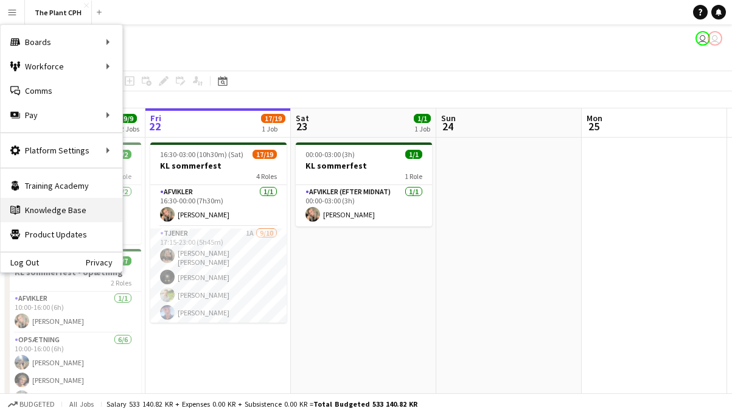
click at [63, 212] on link "Knowledge Base Knowledge Base" at bounding box center [62, 210] width 122 height 24
